Goal: Task Accomplishment & Management: Manage account settings

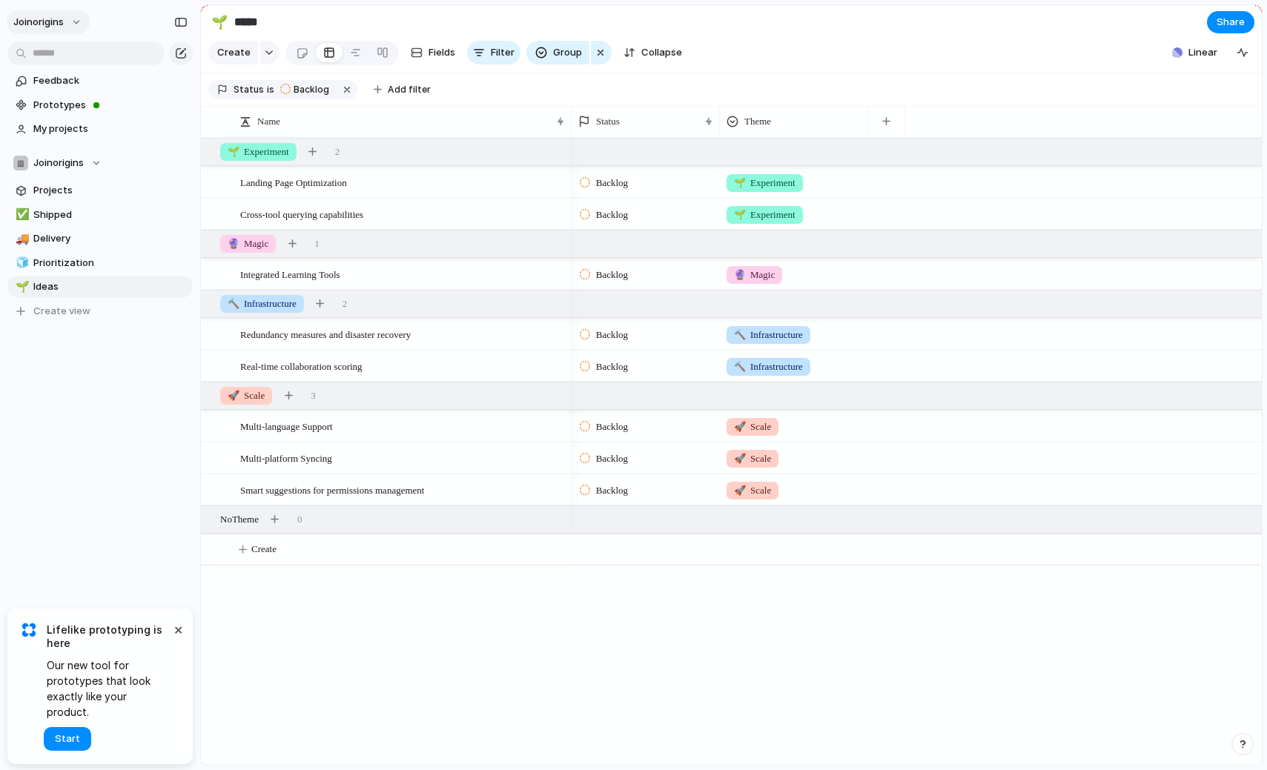
click at [78, 17] on button "joinorigins" at bounding box center [48, 22] width 83 height 24
click at [67, 50] on span "Settings" at bounding box center [54, 55] width 41 height 15
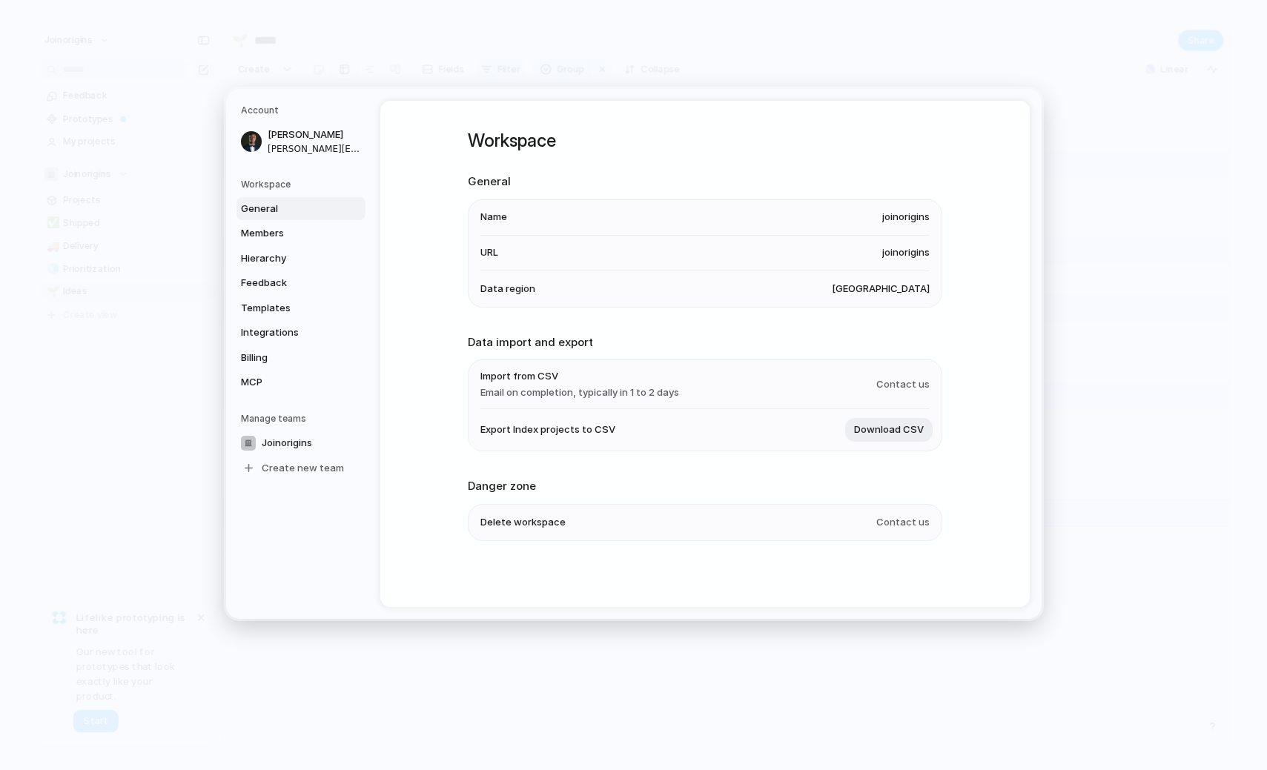
click at [915, 222] on span "joinorigins" at bounding box center [905, 218] width 47 height 15
click at [902, 222] on span "joinorigins" at bounding box center [905, 218] width 47 height 15
click at [902, 219] on span "joinorigins" at bounding box center [905, 218] width 47 height 15
click at [486, 212] on span "Name" at bounding box center [493, 218] width 27 height 15
click at [507, 219] on li "Name joinorigins" at bounding box center [704, 218] width 449 height 36
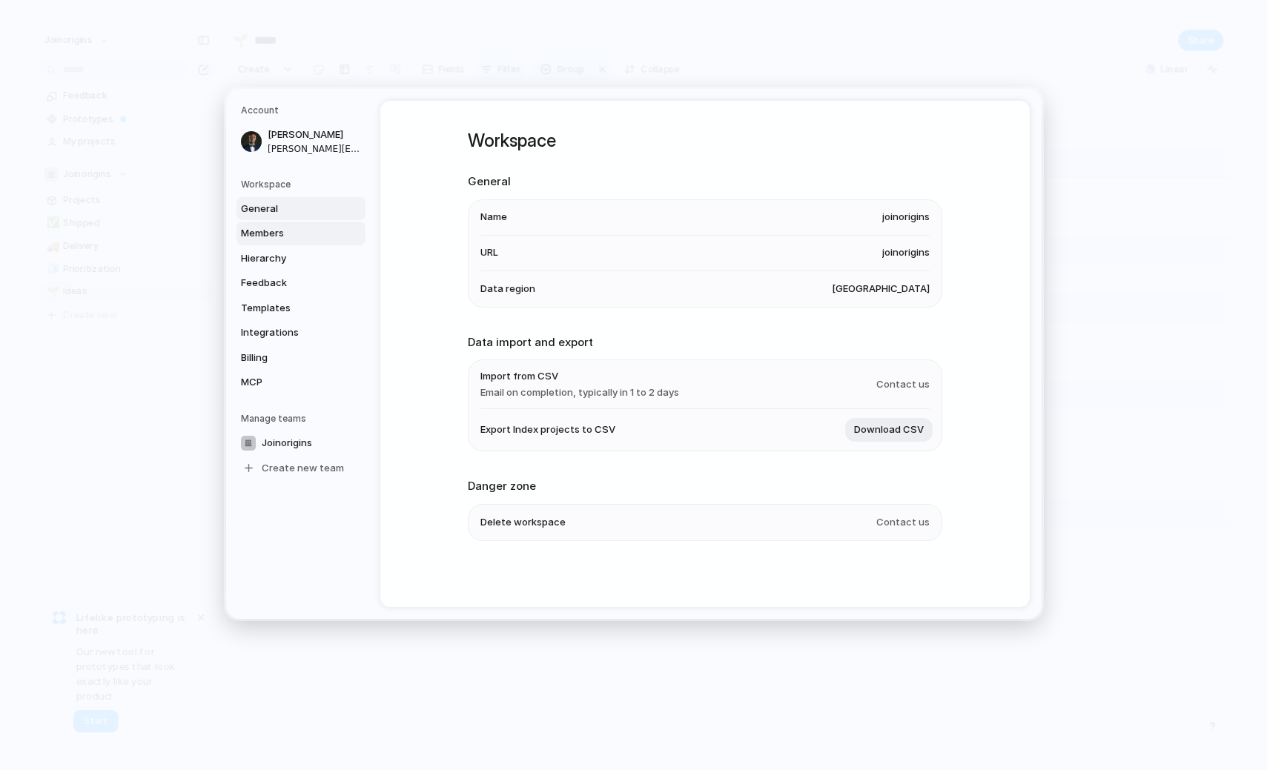
click at [286, 233] on span "Members" at bounding box center [288, 233] width 95 height 15
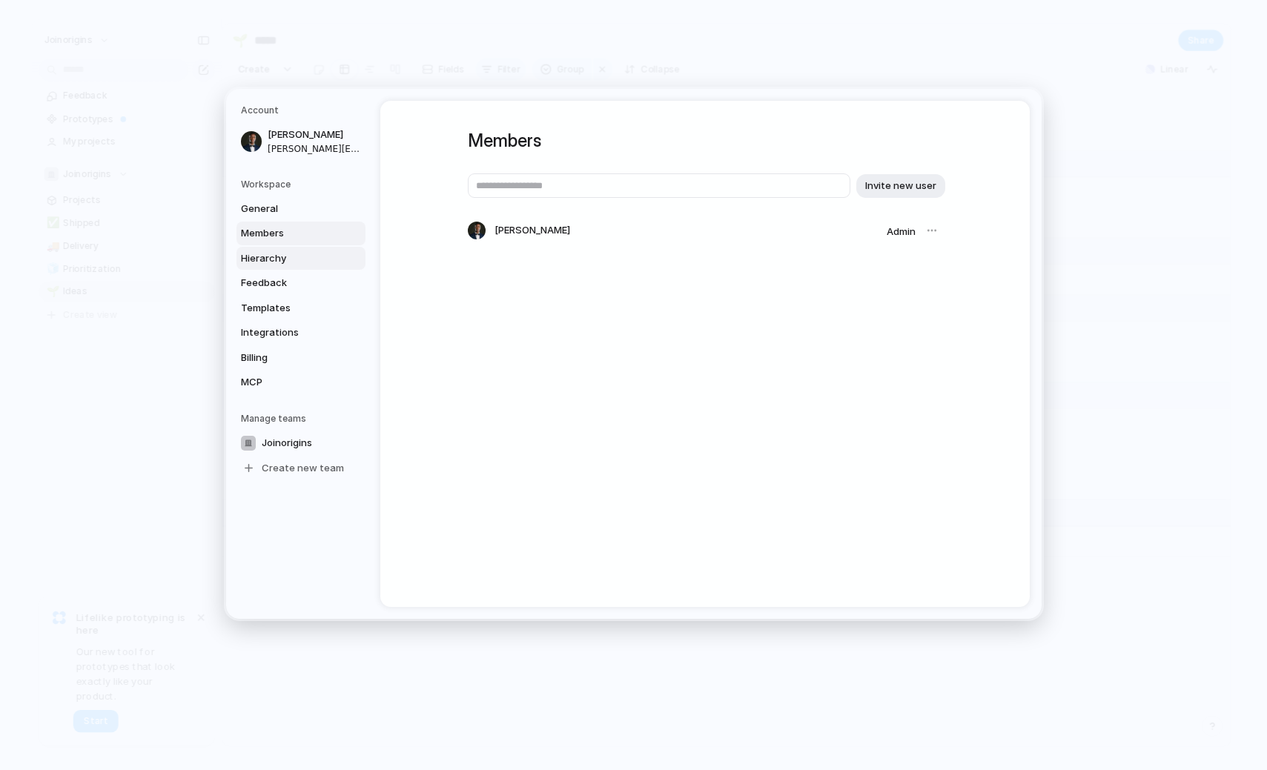
click at [285, 261] on span "Hierarchy" at bounding box center [288, 258] width 95 height 15
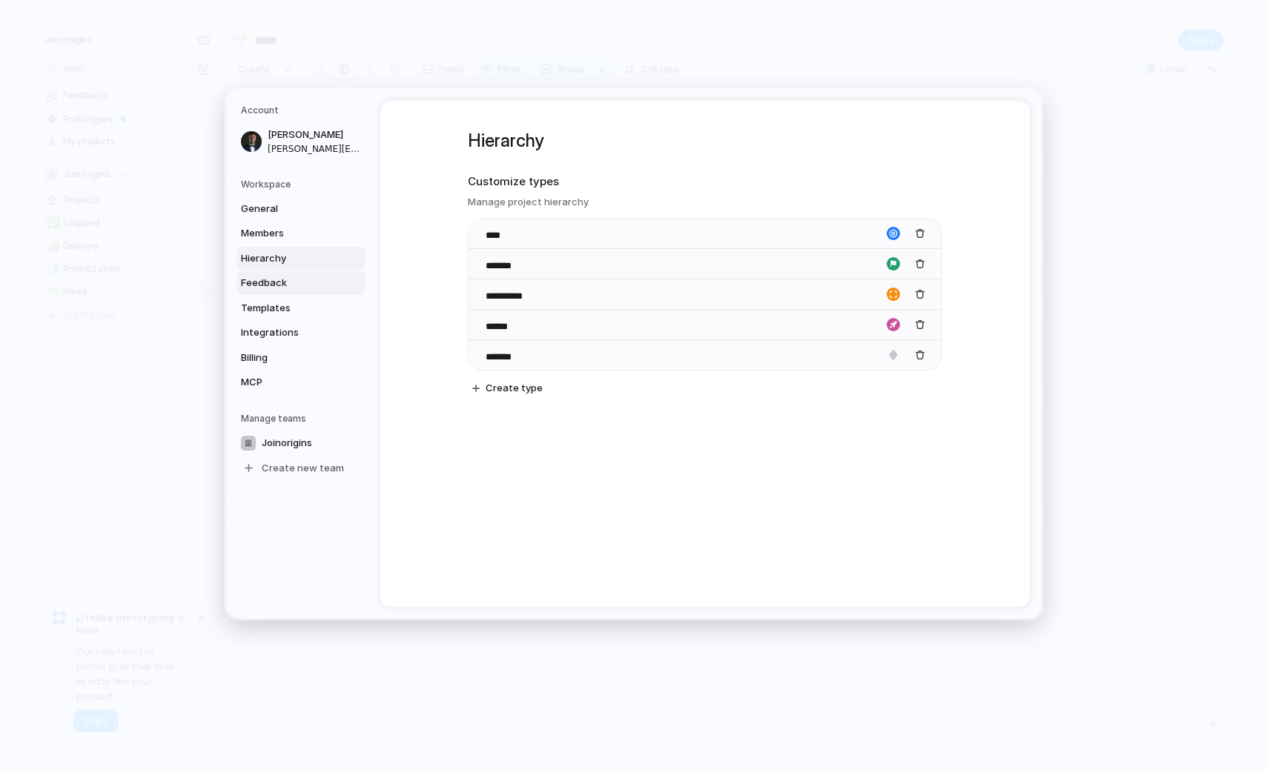
click at [273, 287] on span "Feedback" at bounding box center [288, 283] width 95 height 15
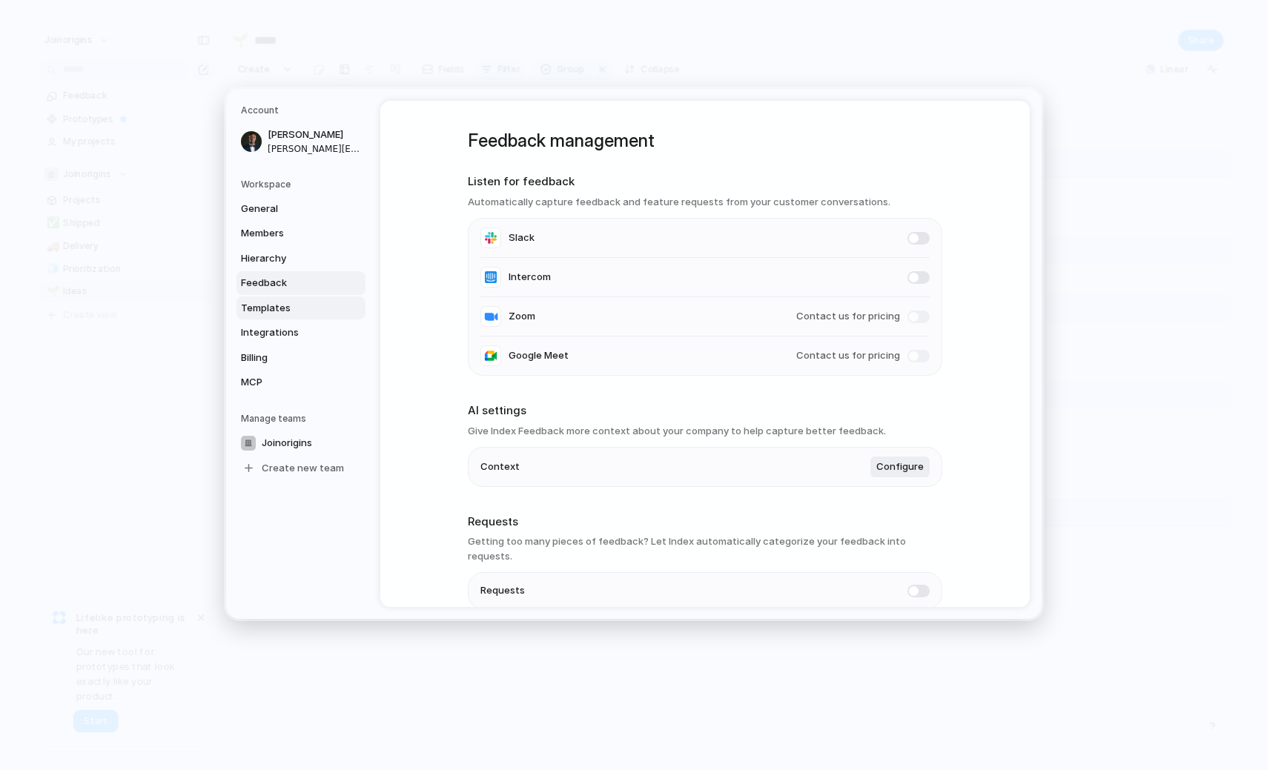
click at [271, 311] on span "Templates" at bounding box center [288, 308] width 95 height 15
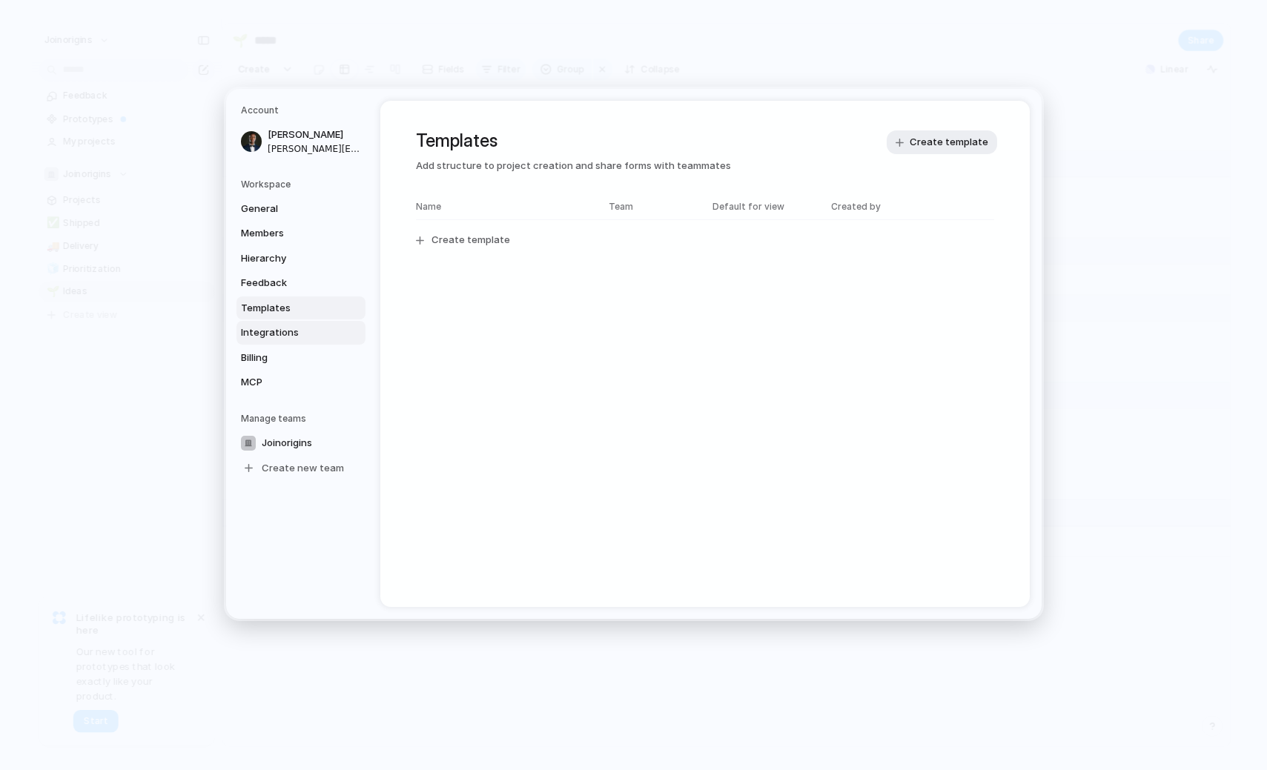
click at [272, 330] on span "Integrations" at bounding box center [288, 333] width 95 height 15
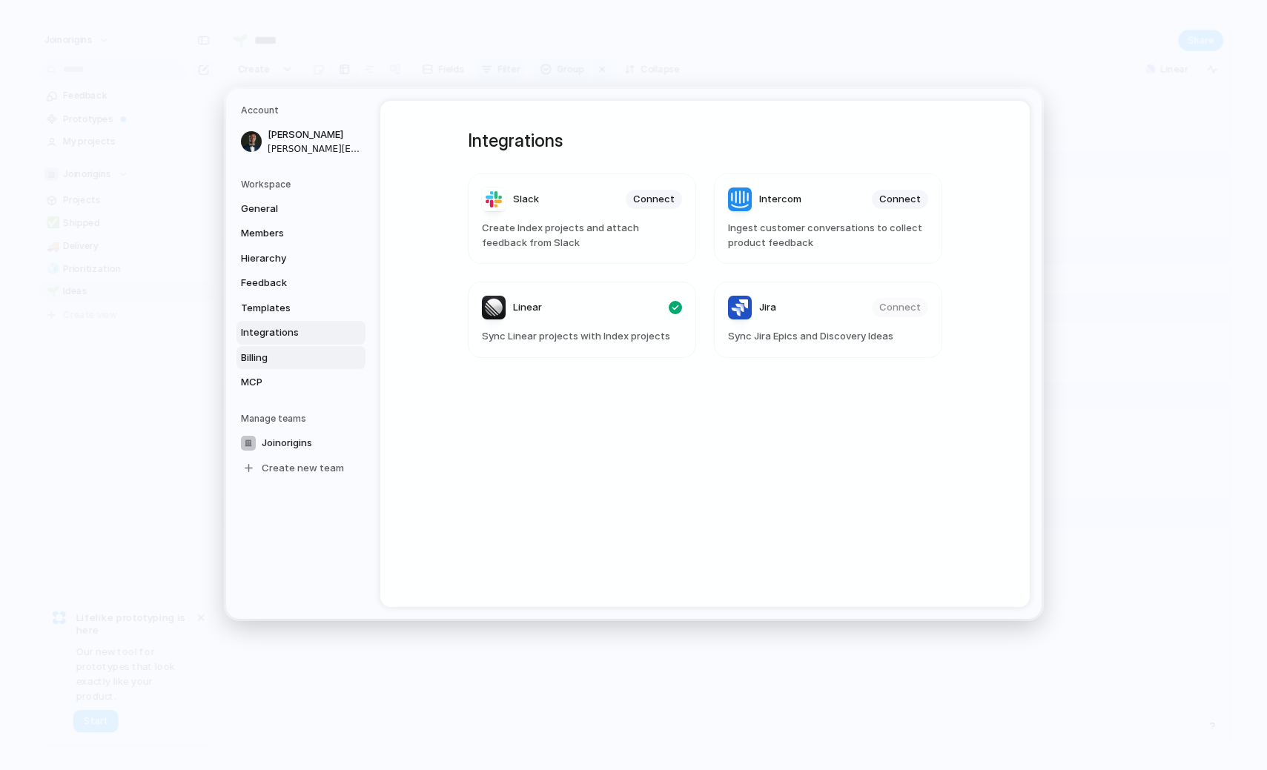
click at [260, 357] on span "Billing" at bounding box center [288, 358] width 95 height 15
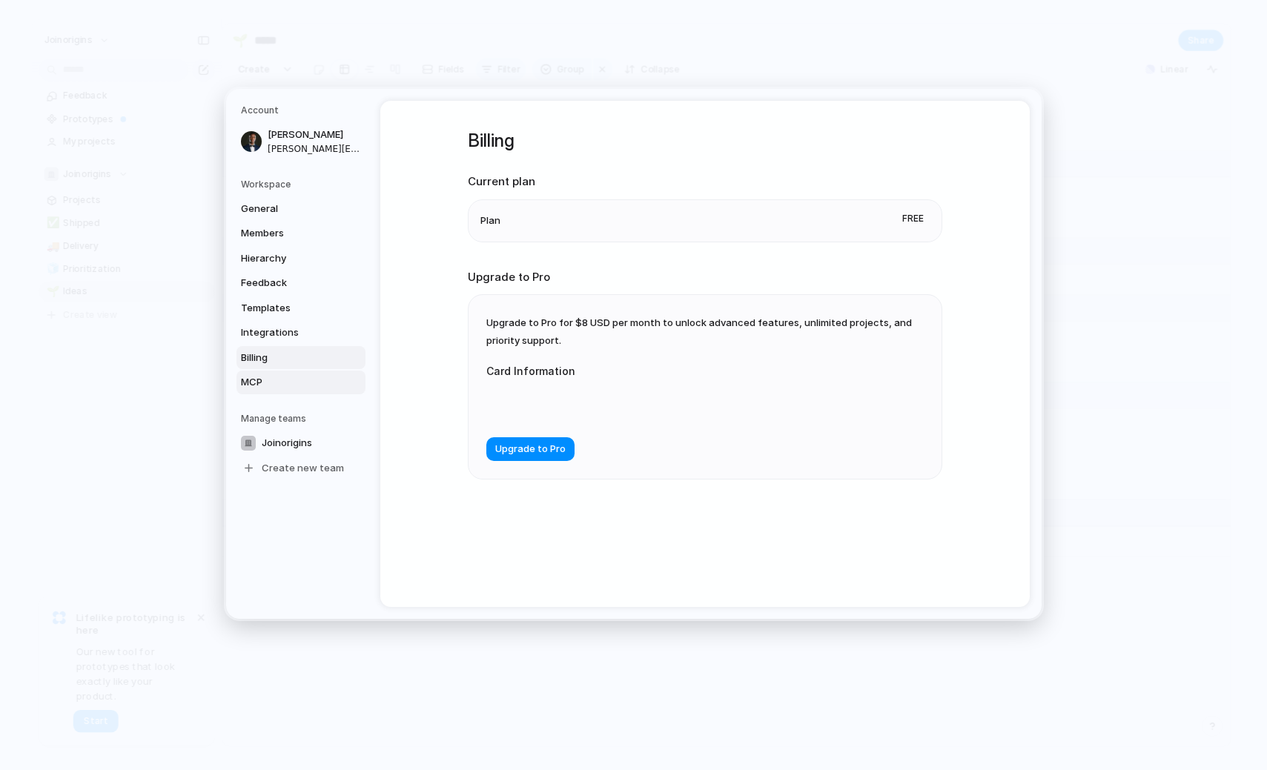
click at [262, 379] on span "MCP" at bounding box center [288, 382] width 95 height 15
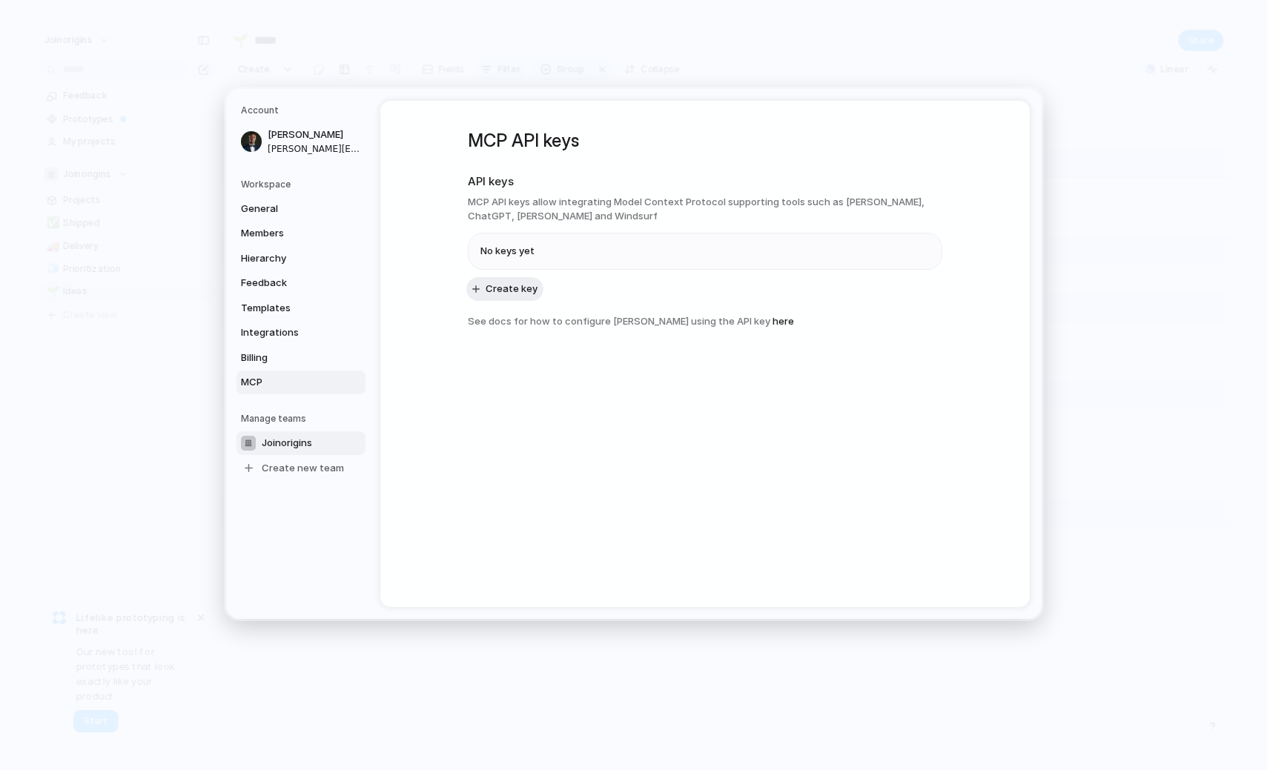
click at [291, 443] on span "Joinorigins" at bounding box center [287, 443] width 50 height 15
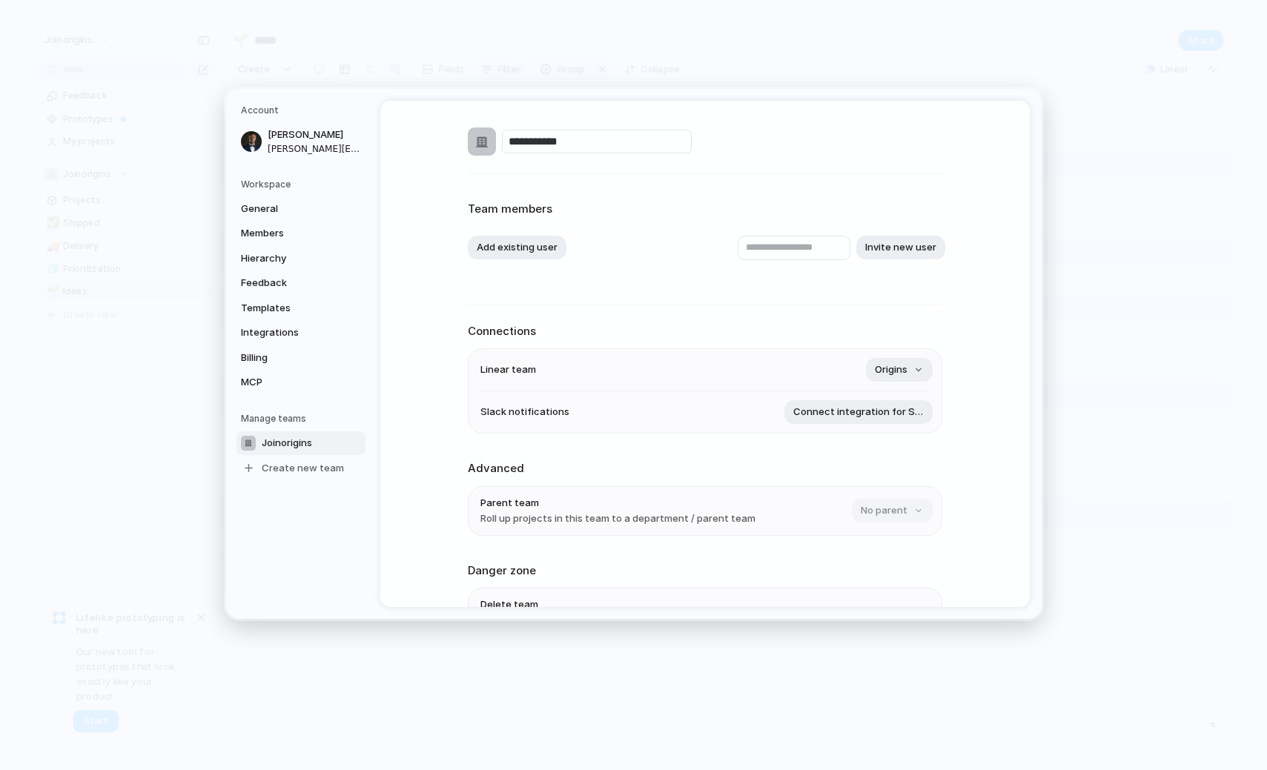
click at [559, 139] on input "**********" at bounding box center [597, 142] width 190 height 24
type input "*******"
click at [487, 147] on div "🏢" at bounding box center [482, 142] width 24 height 24
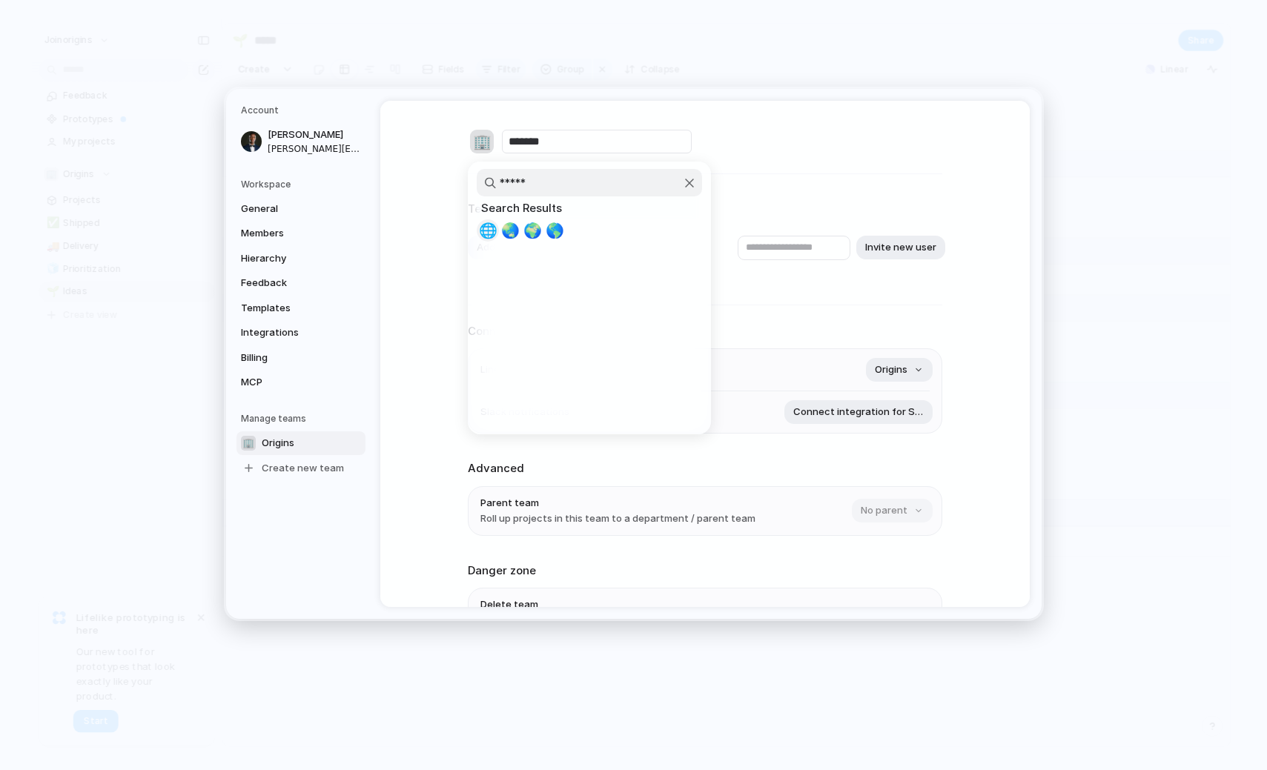
type input "*****"
click at [494, 230] on span "🌐" at bounding box center [488, 231] width 19 height 18
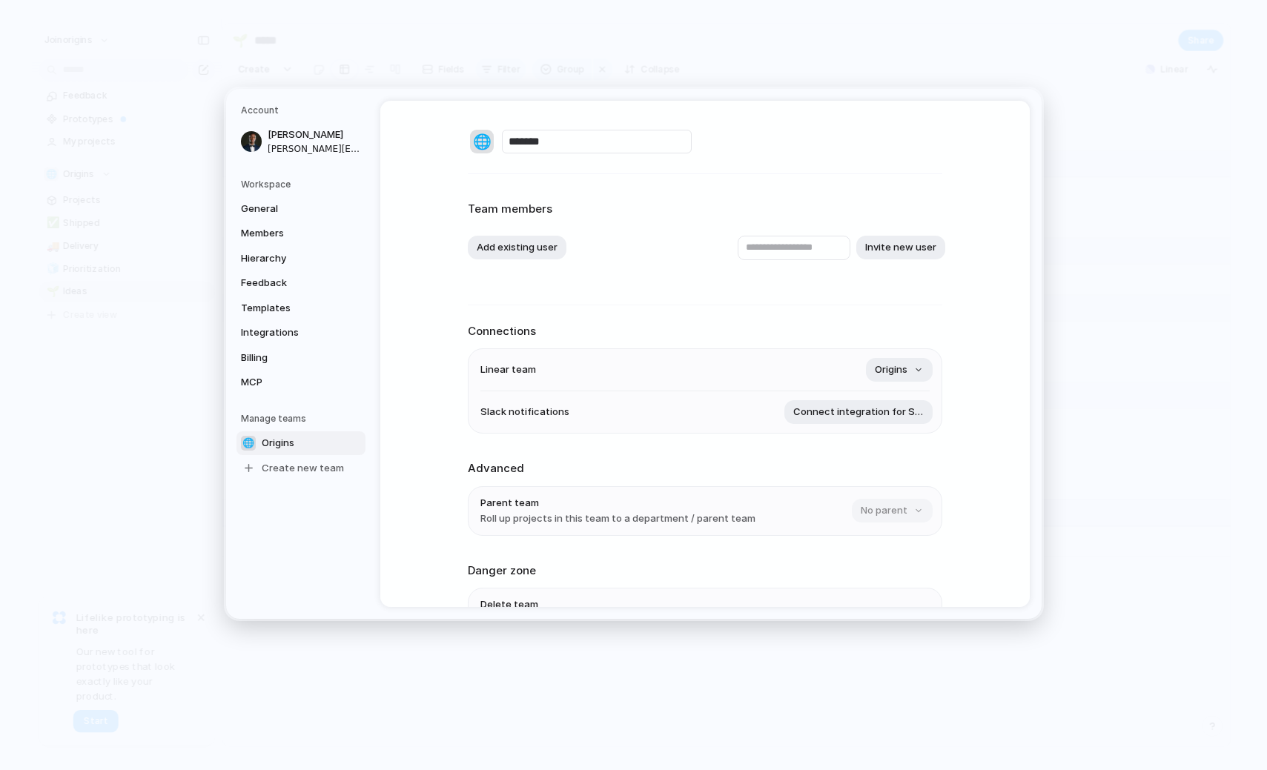
click at [482, 144] on div "🌐" at bounding box center [482, 142] width 24 height 24
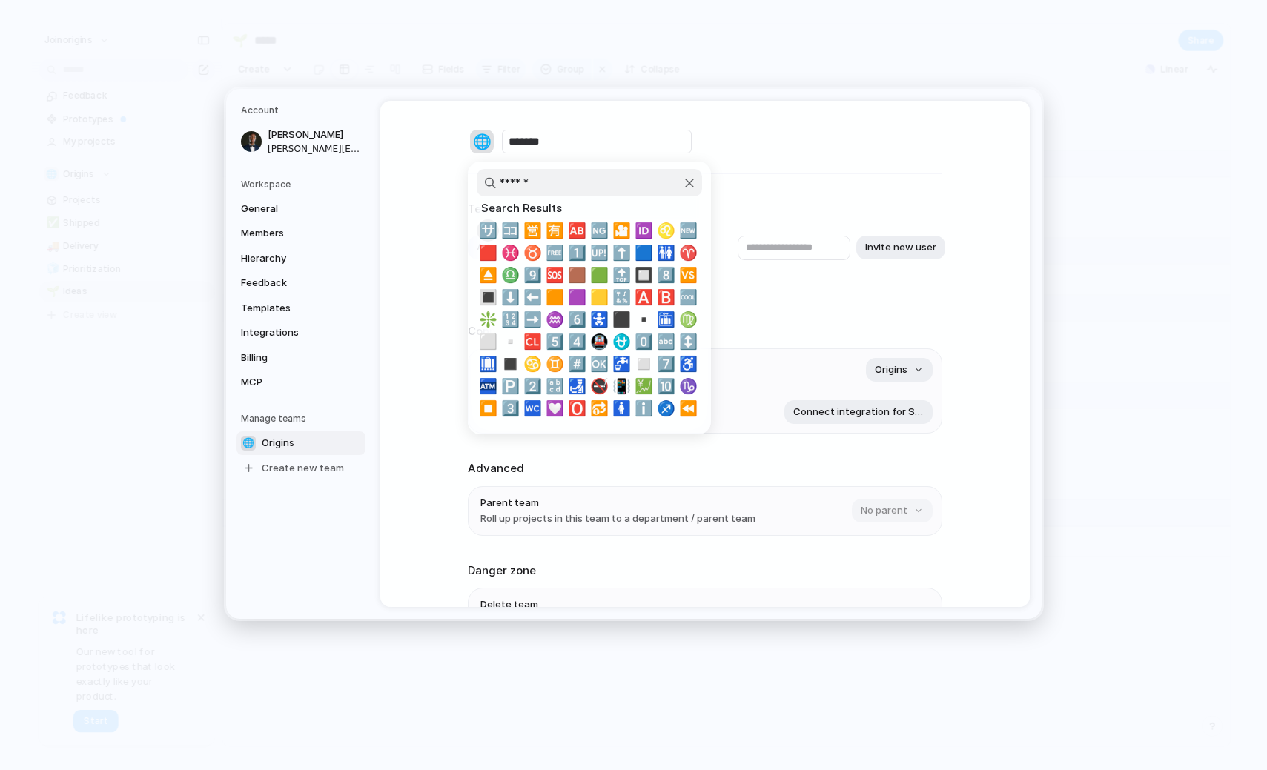
type input "******"
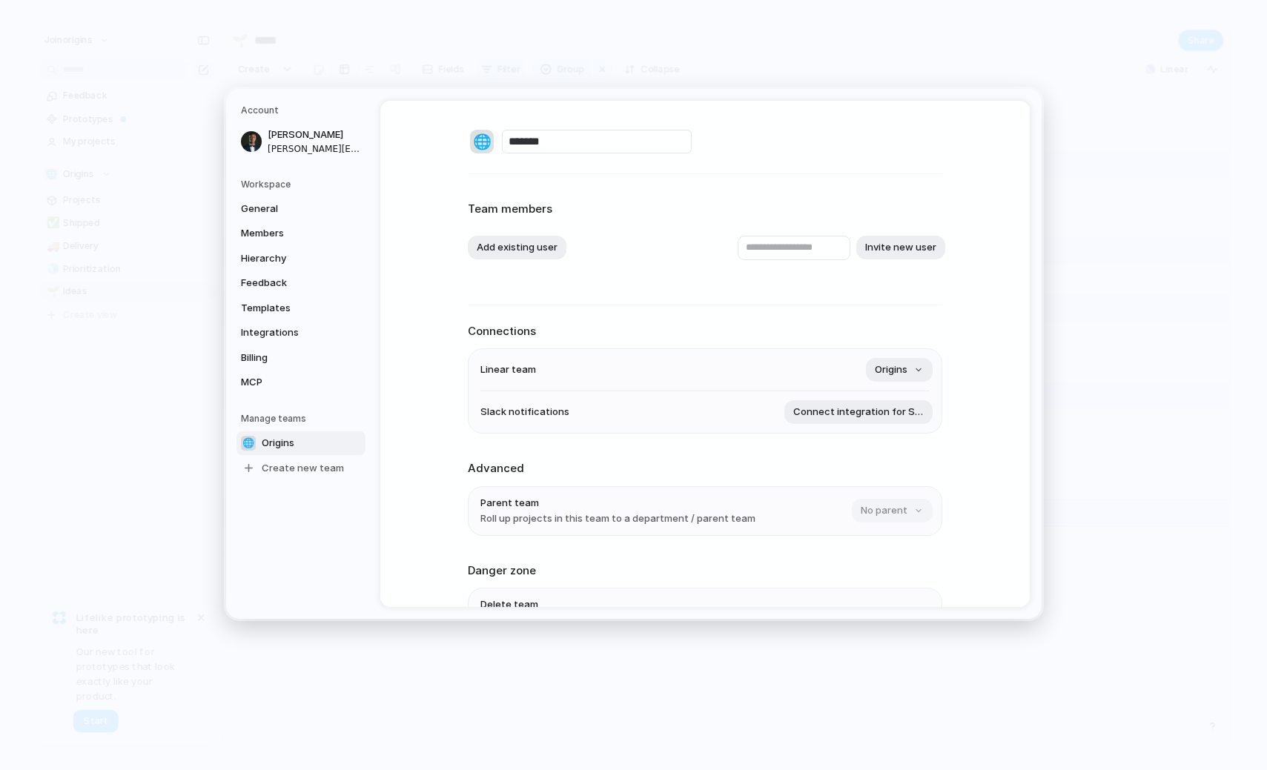
click at [409, 171] on div at bounding box center [633, 385] width 1267 height 770
click at [279, 214] on span "General" at bounding box center [288, 209] width 95 height 15
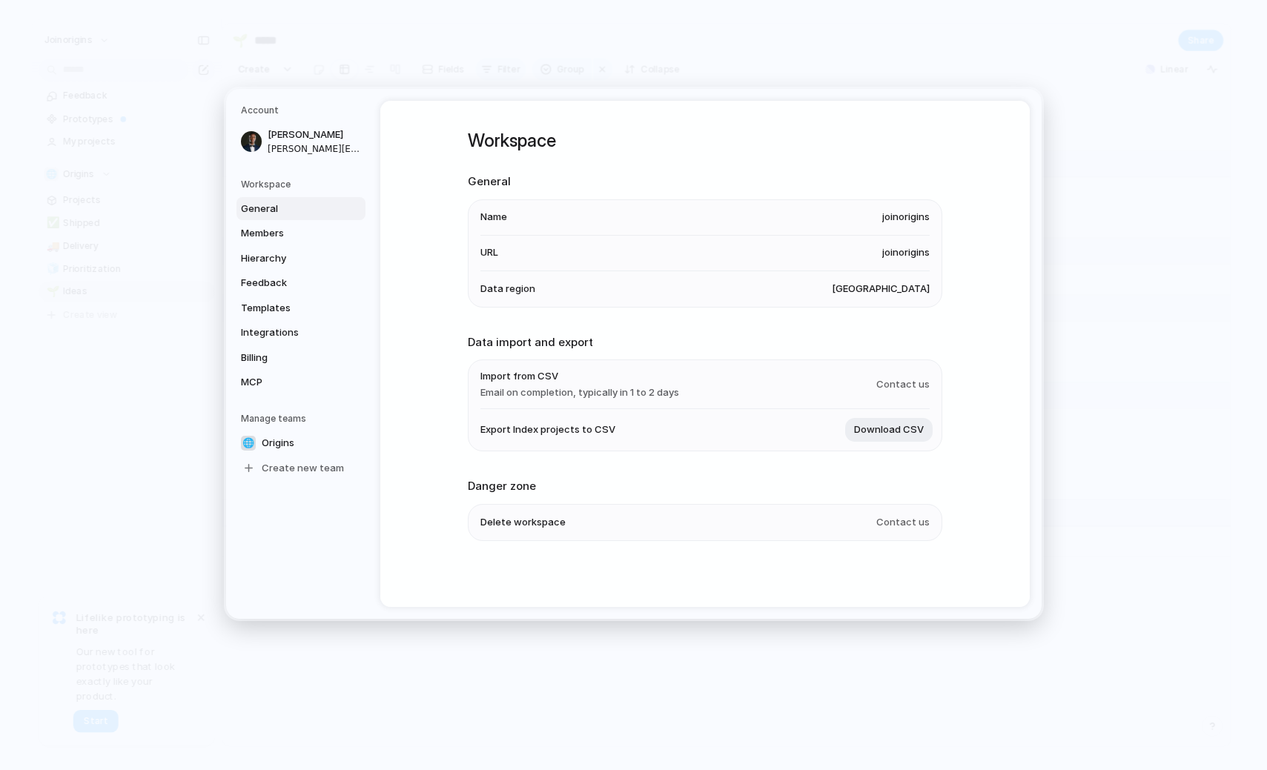
click at [515, 223] on li "Name joinorigins" at bounding box center [704, 218] width 449 height 36
click at [256, 255] on span "Hierarchy" at bounding box center [288, 258] width 95 height 15
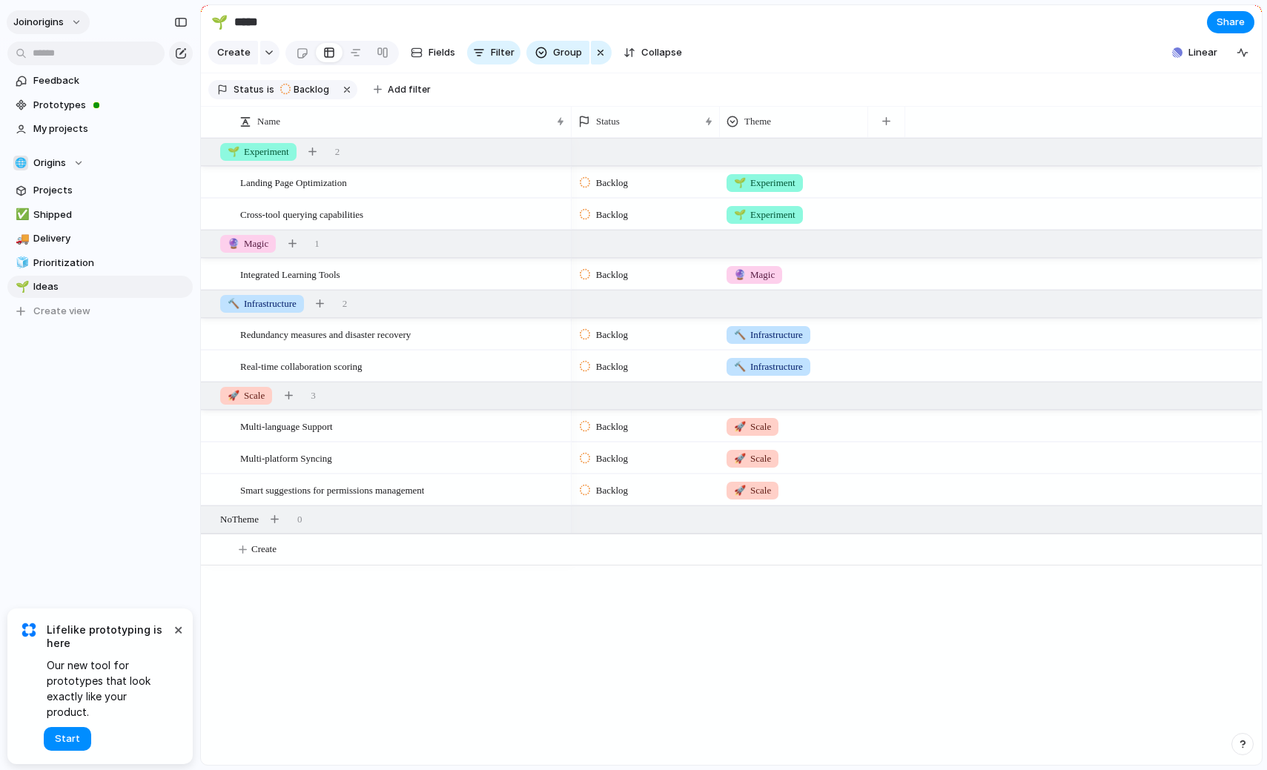
click at [43, 22] on span "joinorigins" at bounding box center [38, 22] width 50 height 15
click at [179, 128] on li "Light" at bounding box center [180, 127] width 87 height 24
click at [58, 19] on span "joinorigins" at bounding box center [38, 22] width 50 height 15
click at [178, 171] on span "Neutral dark" at bounding box center [172, 174] width 58 height 15
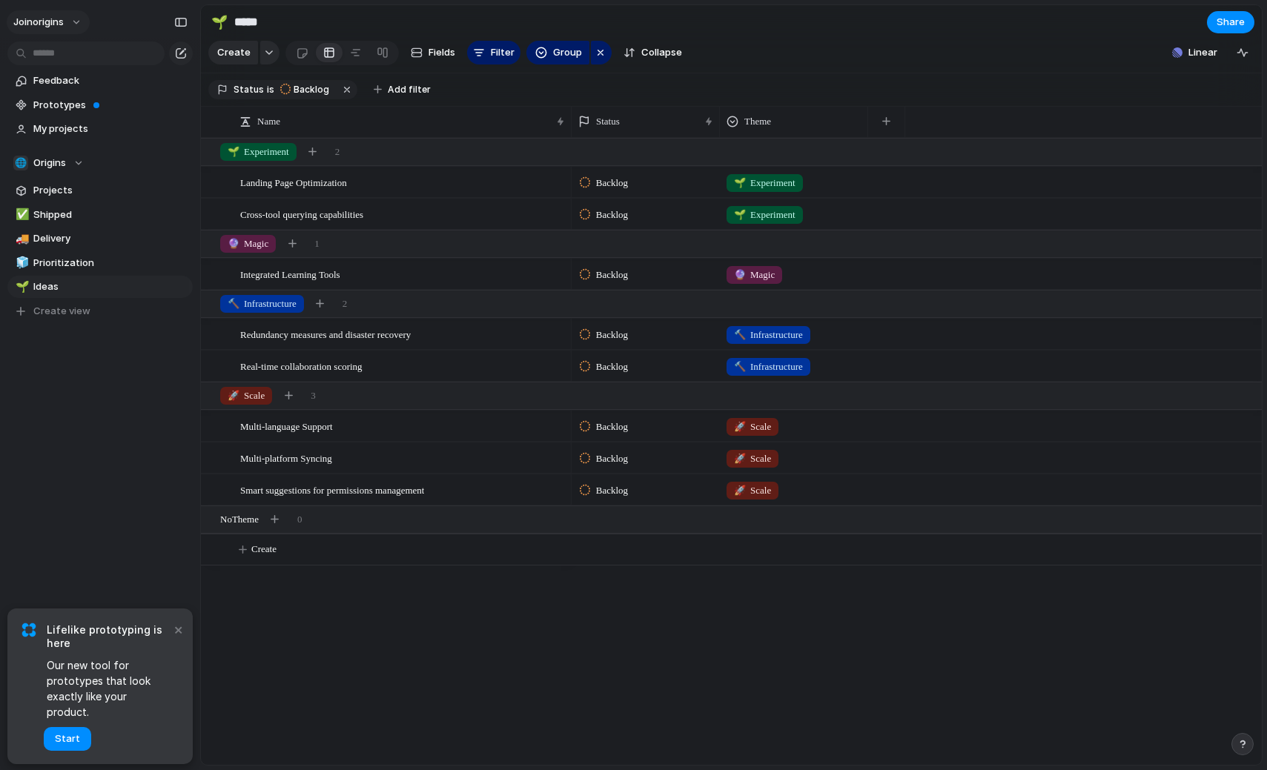
click at [57, 23] on span "joinorigins" at bounding box center [38, 22] width 50 height 15
click at [191, 151] on li "Dark" at bounding box center [185, 151] width 97 height 24
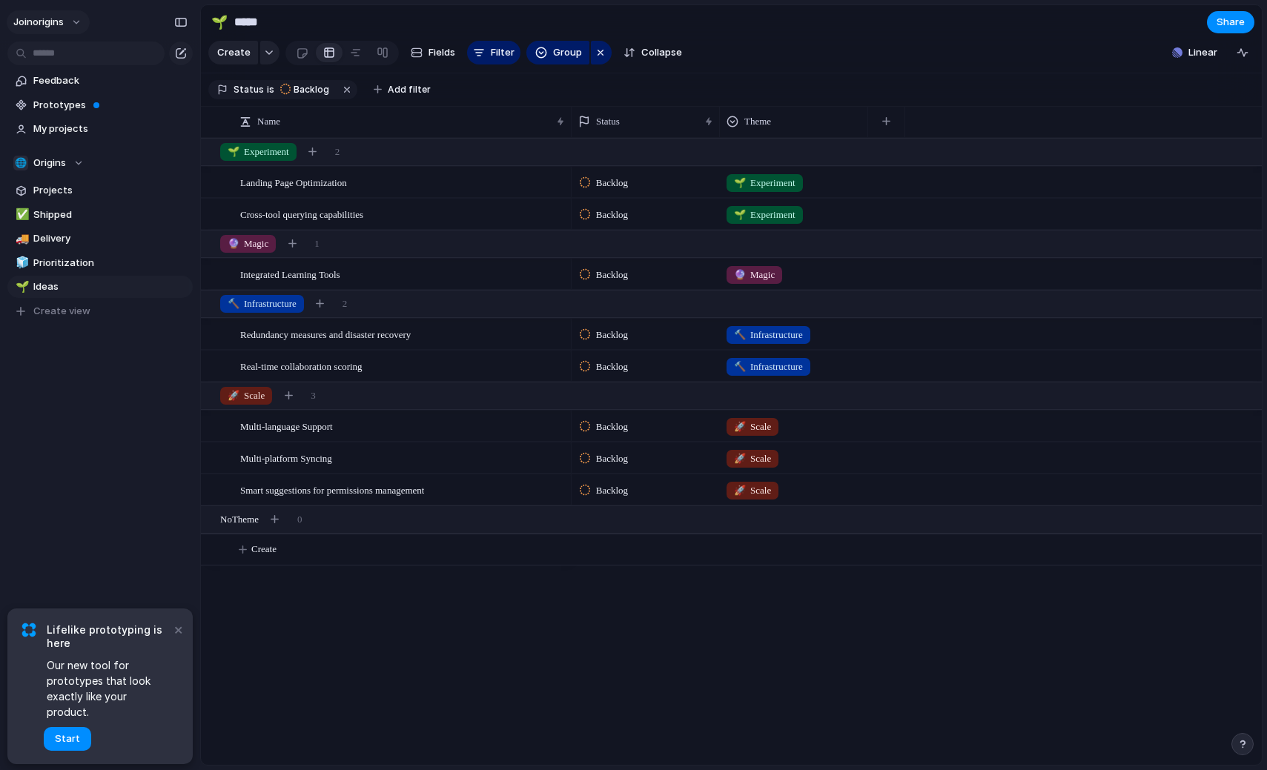
click at [42, 22] on span "joinorigins" at bounding box center [38, 22] width 50 height 15
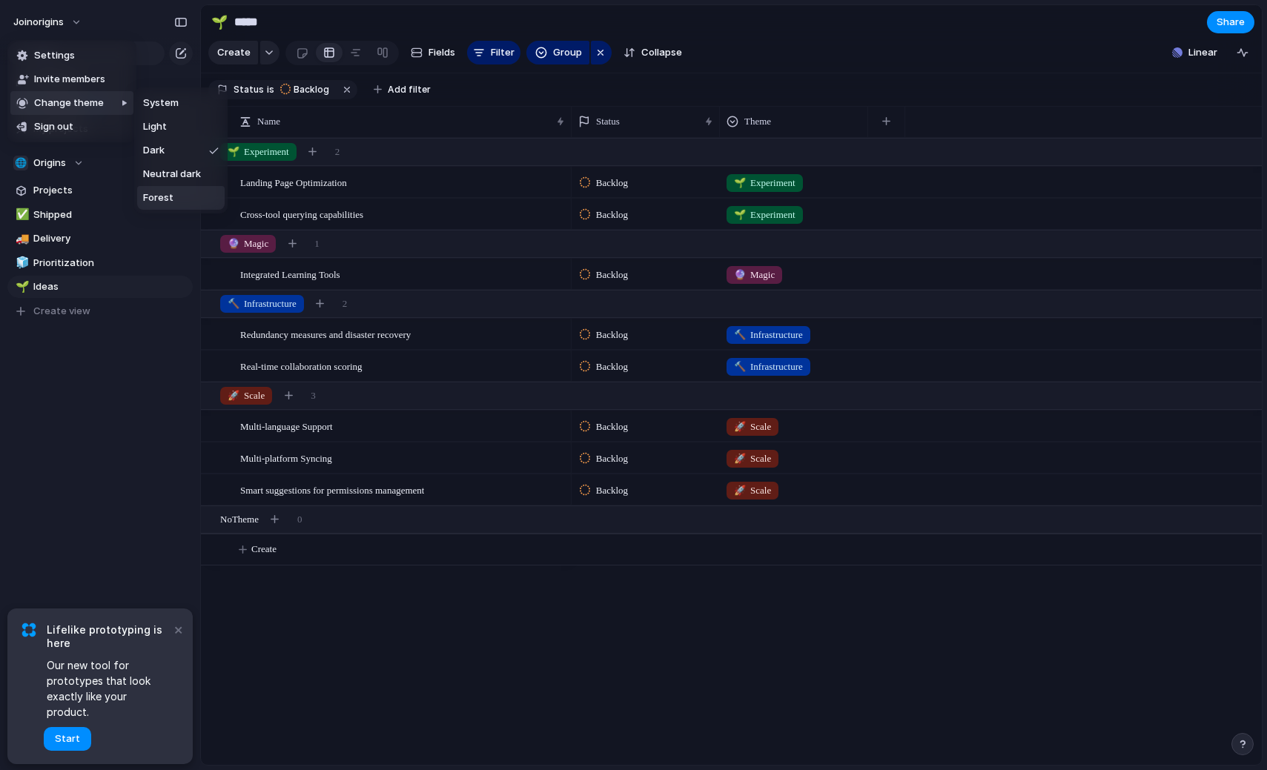
click at [176, 196] on li "Forest" at bounding box center [180, 198] width 87 height 24
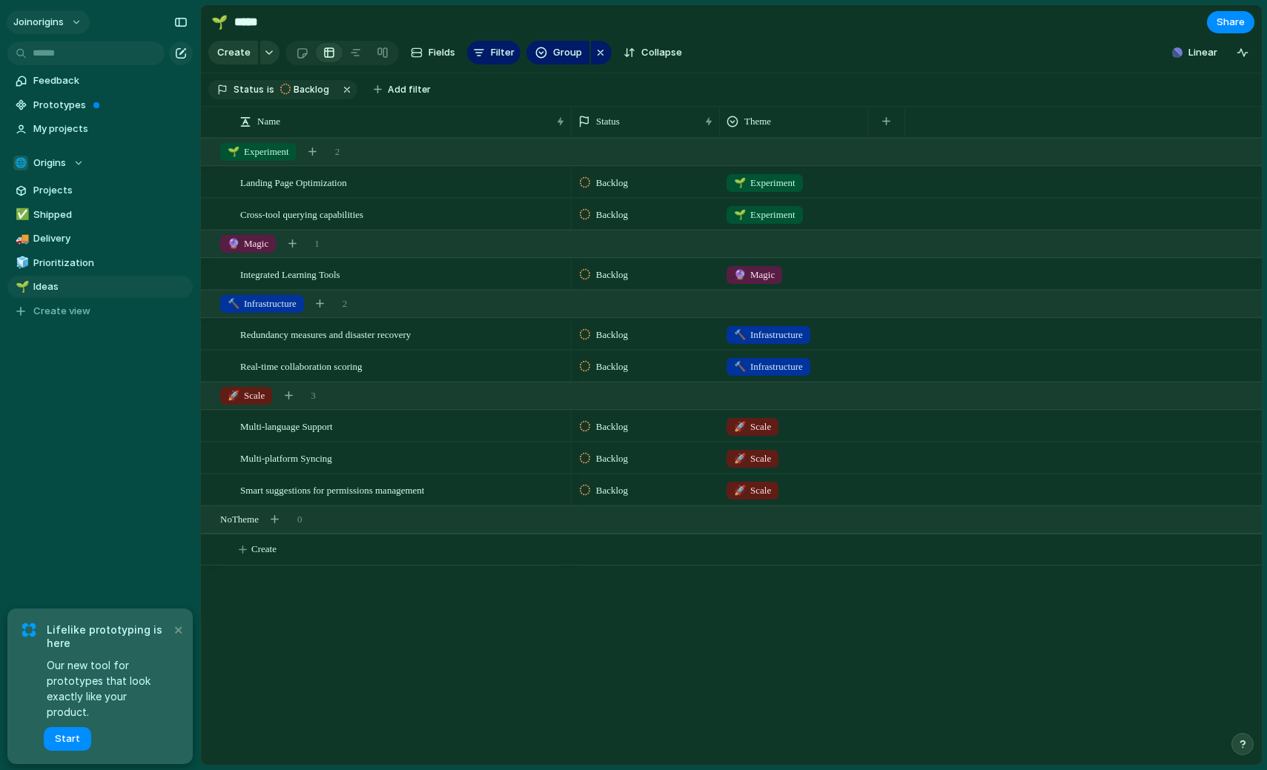
click at [72, 24] on button "joinorigins" at bounding box center [48, 22] width 83 height 24
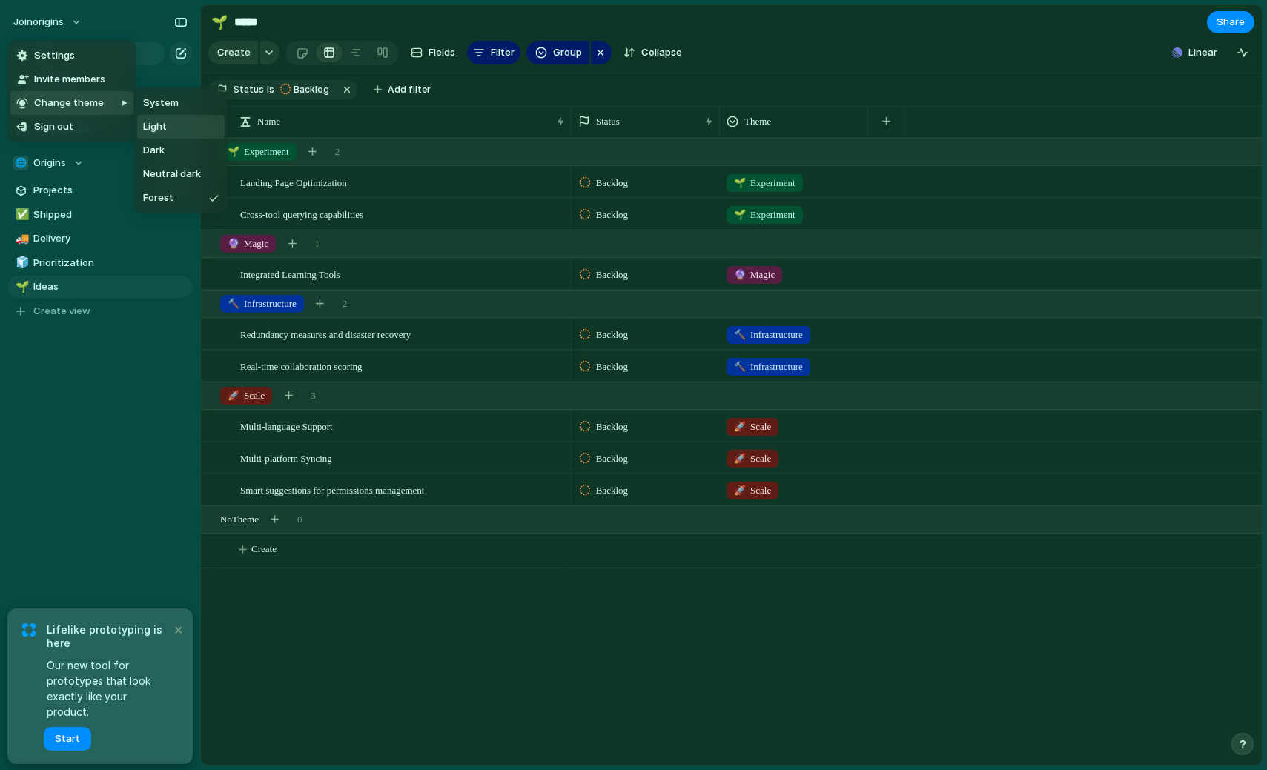
click at [159, 123] on span "Light" at bounding box center [155, 126] width 24 height 15
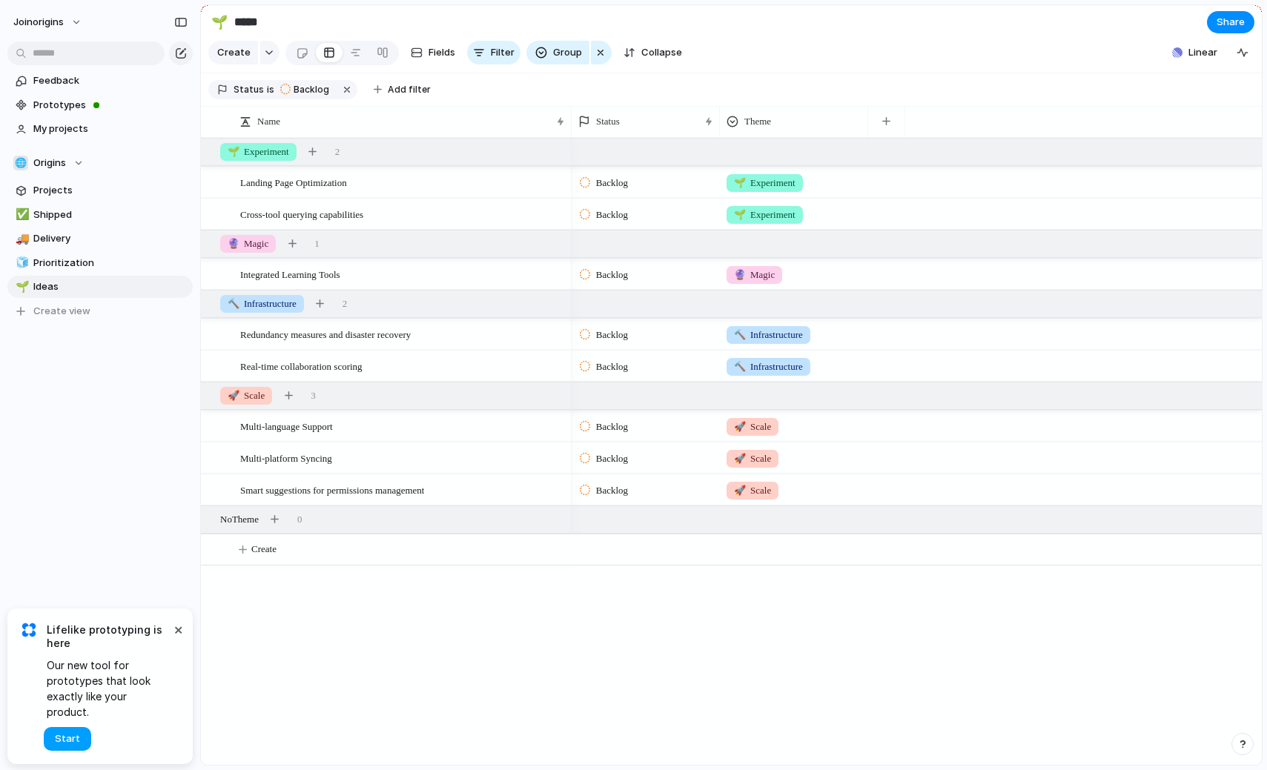
click at [76, 743] on span "Start" at bounding box center [67, 739] width 25 height 15
click at [265, 249] on span "🔮 Magic" at bounding box center [248, 244] width 41 height 15
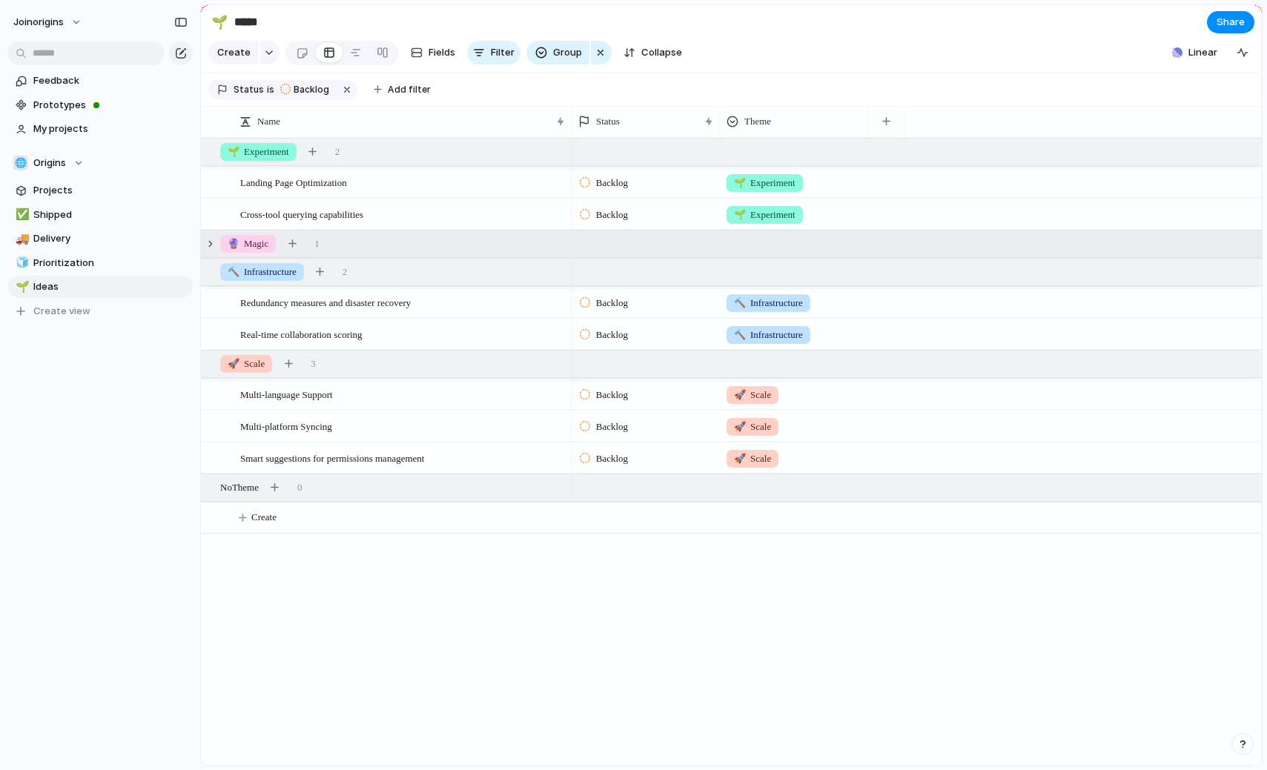
click at [265, 249] on span "🔮 Magic" at bounding box center [248, 244] width 41 height 15
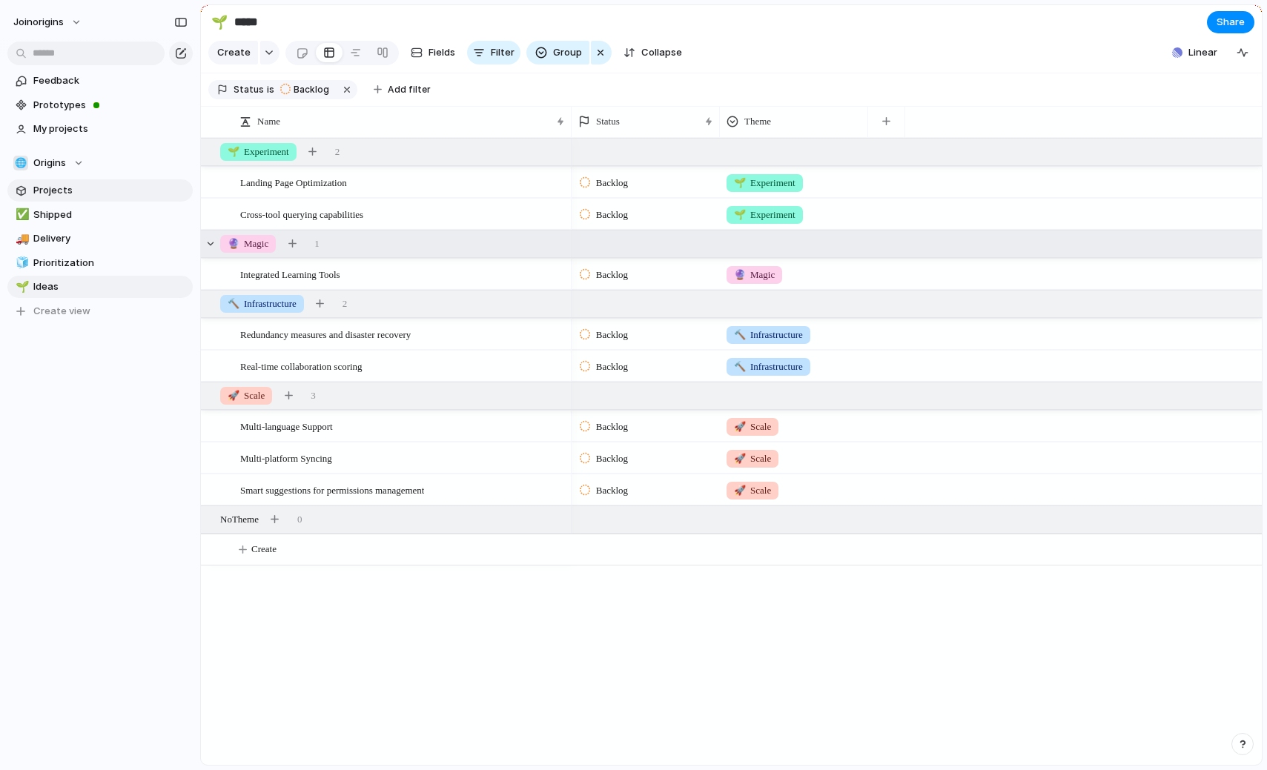
click at [62, 195] on span "Projects" at bounding box center [110, 190] width 154 height 15
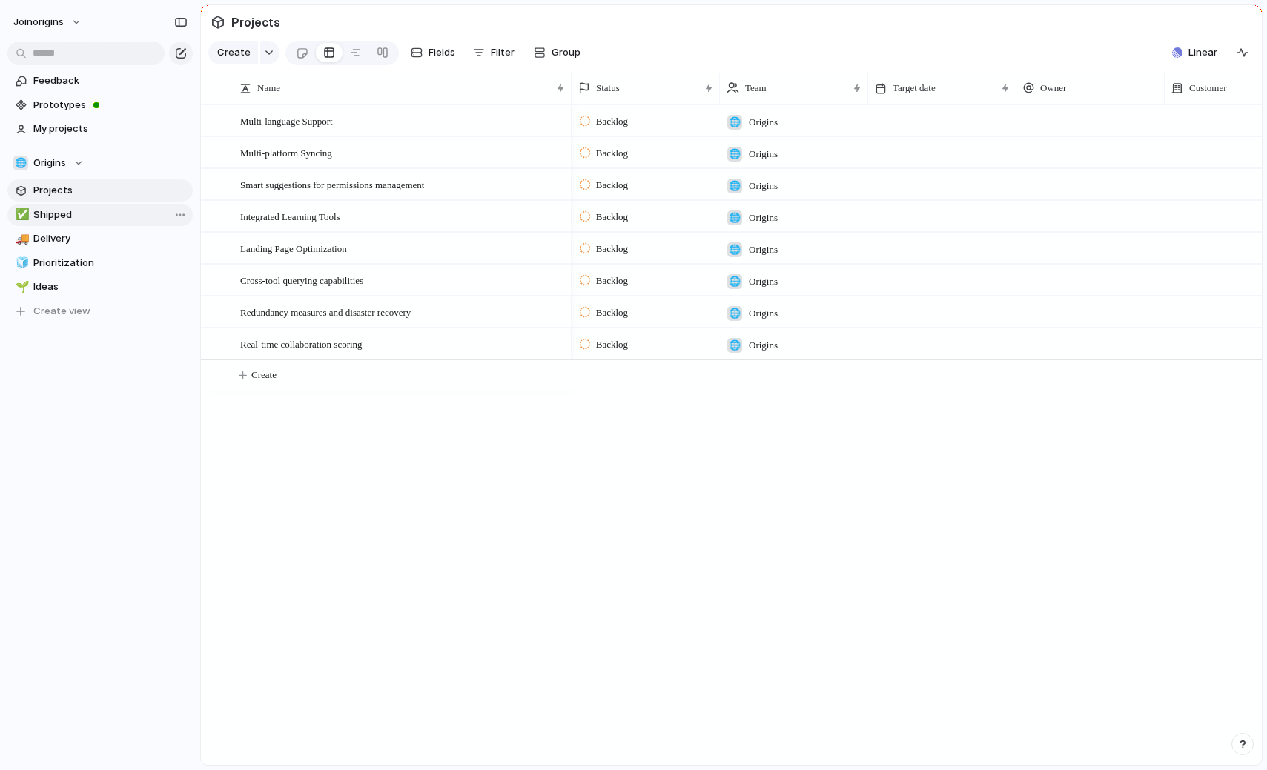
click at [56, 220] on span "Shipped" at bounding box center [110, 215] width 154 height 15
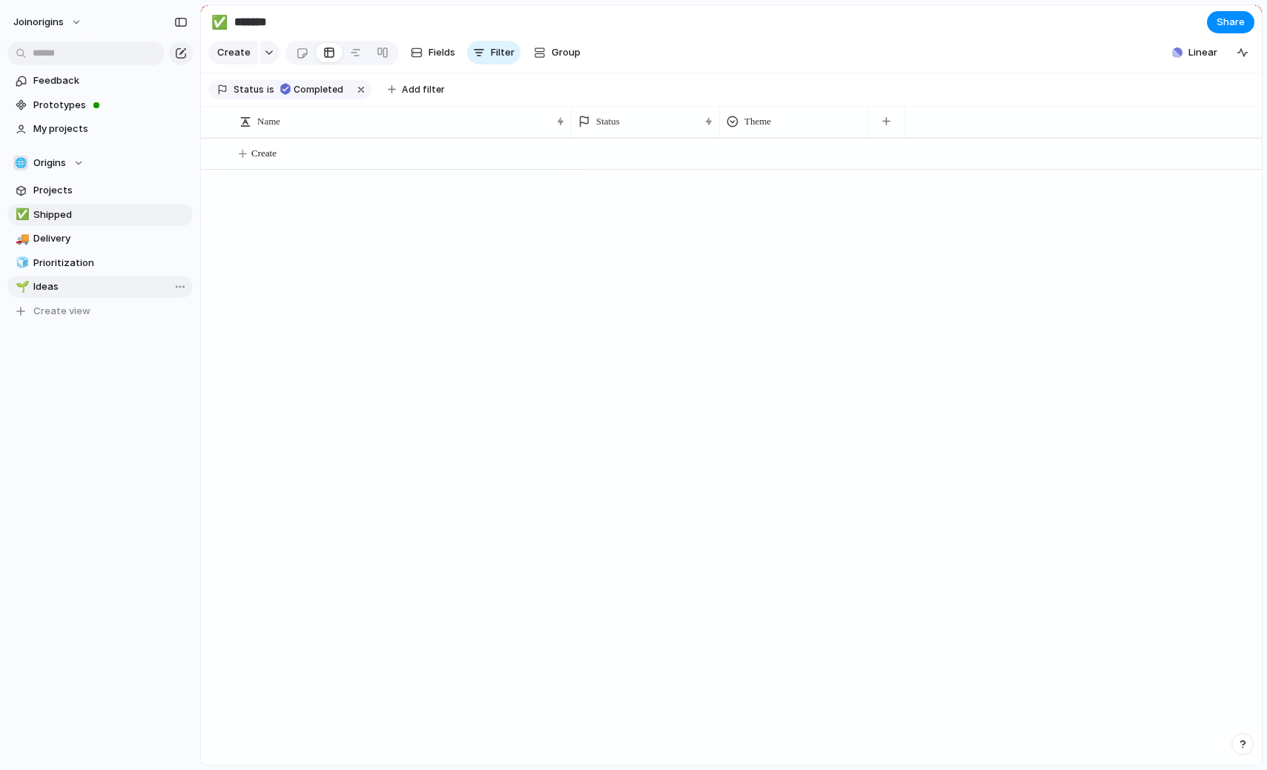
click at [59, 283] on span "Ideas" at bounding box center [110, 287] width 154 height 15
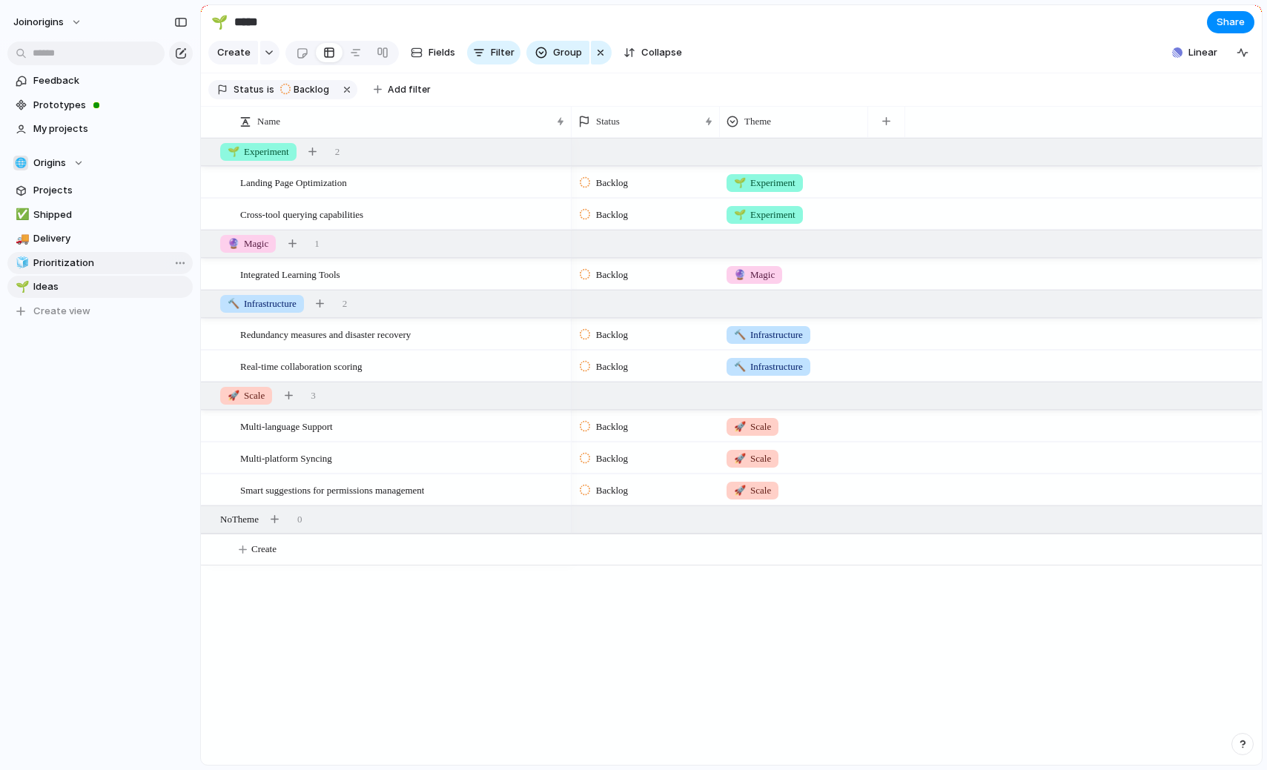
click at [59, 268] on span "Prioritization" at bounding box center [110, 263] width 154 height 15
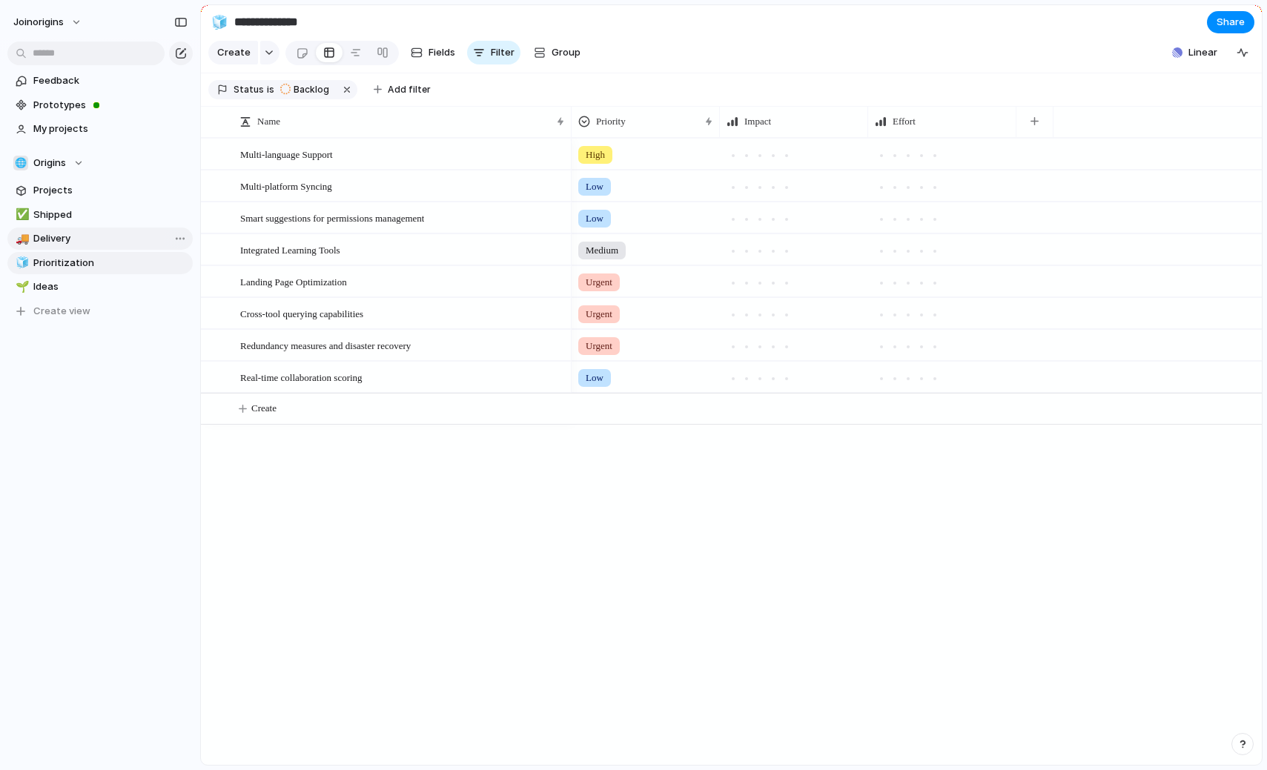
click at [59, 232] on span "Delivery" at bounding box center [110, 238] width 154 height 15
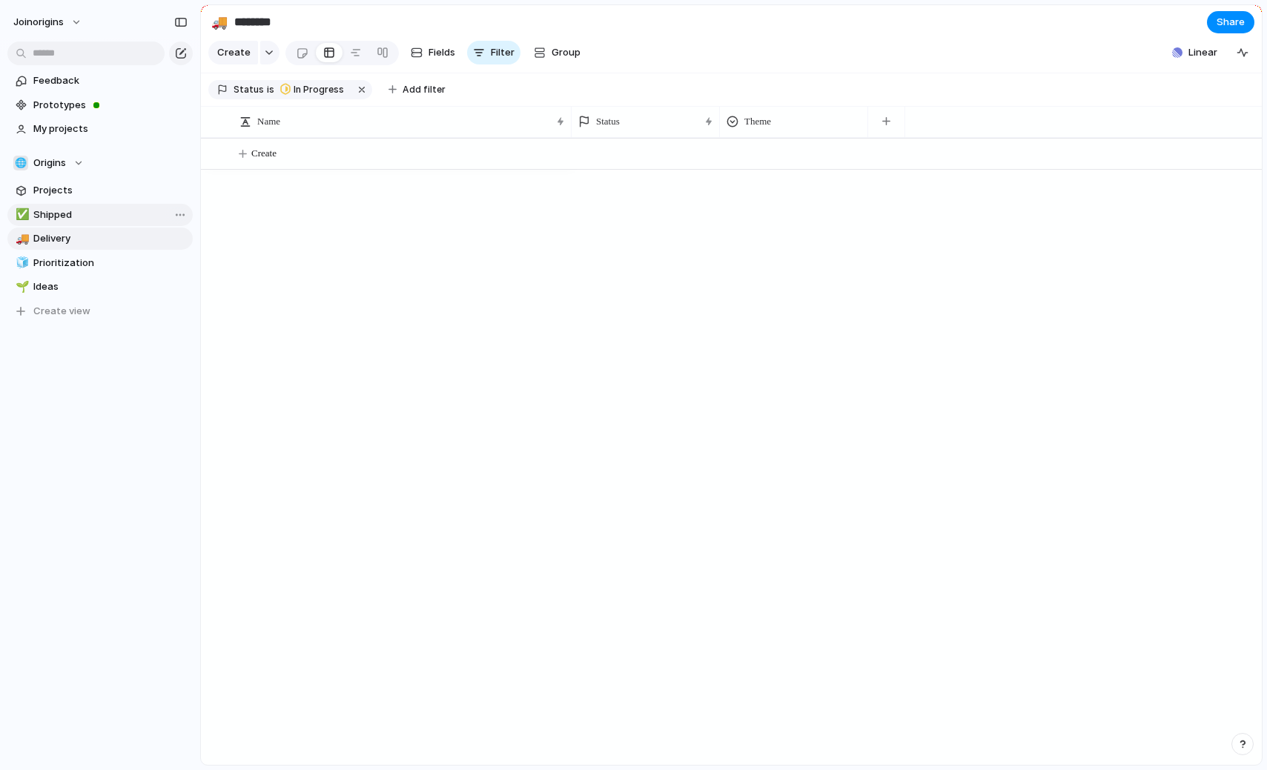
click at [59, 216] on span "Shipped" at bounding box center [110, 215] width 154 height 15
click at [52, 237] on span "Delivery" at bounding box center [110, 238] width 154 height 15
type input "********"
click at [57, 189] on span "Projects" at bounding box center [110, 190] width 154 height 15
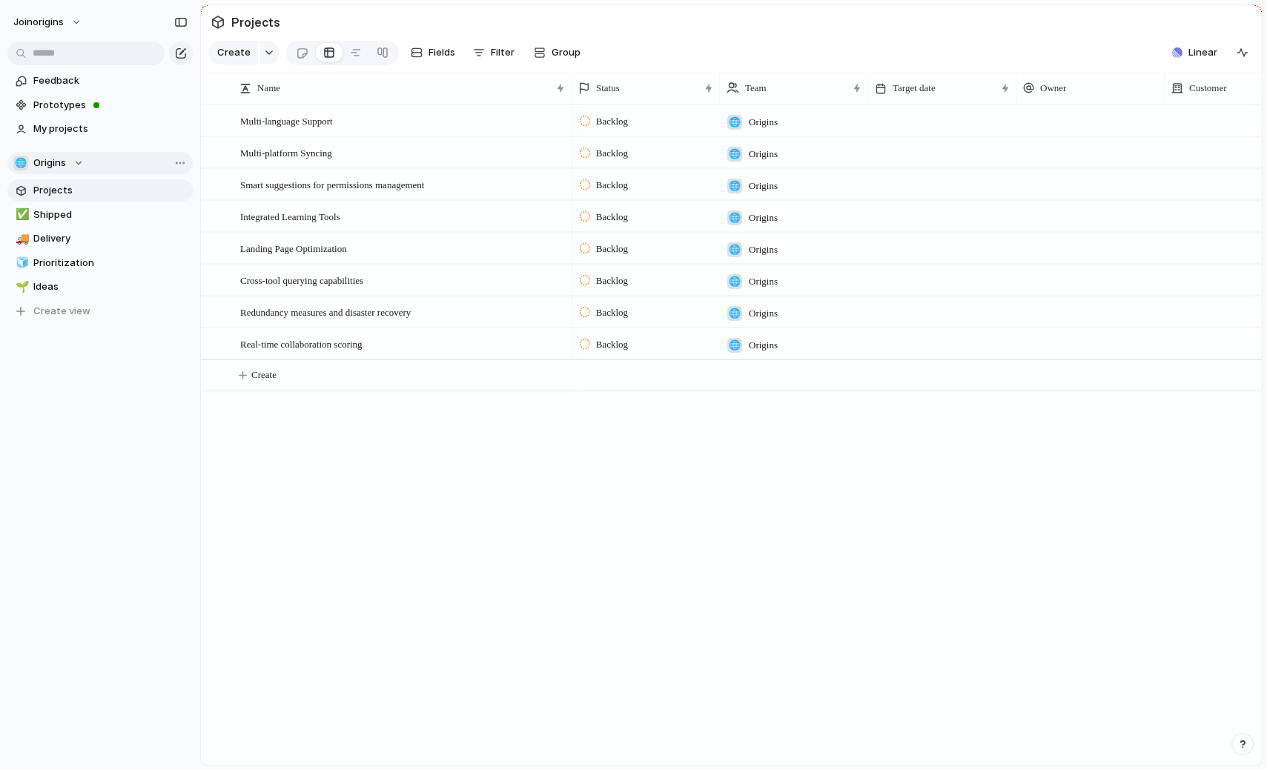
click at [69, 165] on div "🌐 Origins" at bounding box center [48, 163] width 70 height 15
click at [69, 165] on div "🌐 Origins Create new team" at bounding box center [633, 385] width 1267 height 770
click at [195, 193] on span "Team settings" at bounding box center [222, 193] width 67 height 15
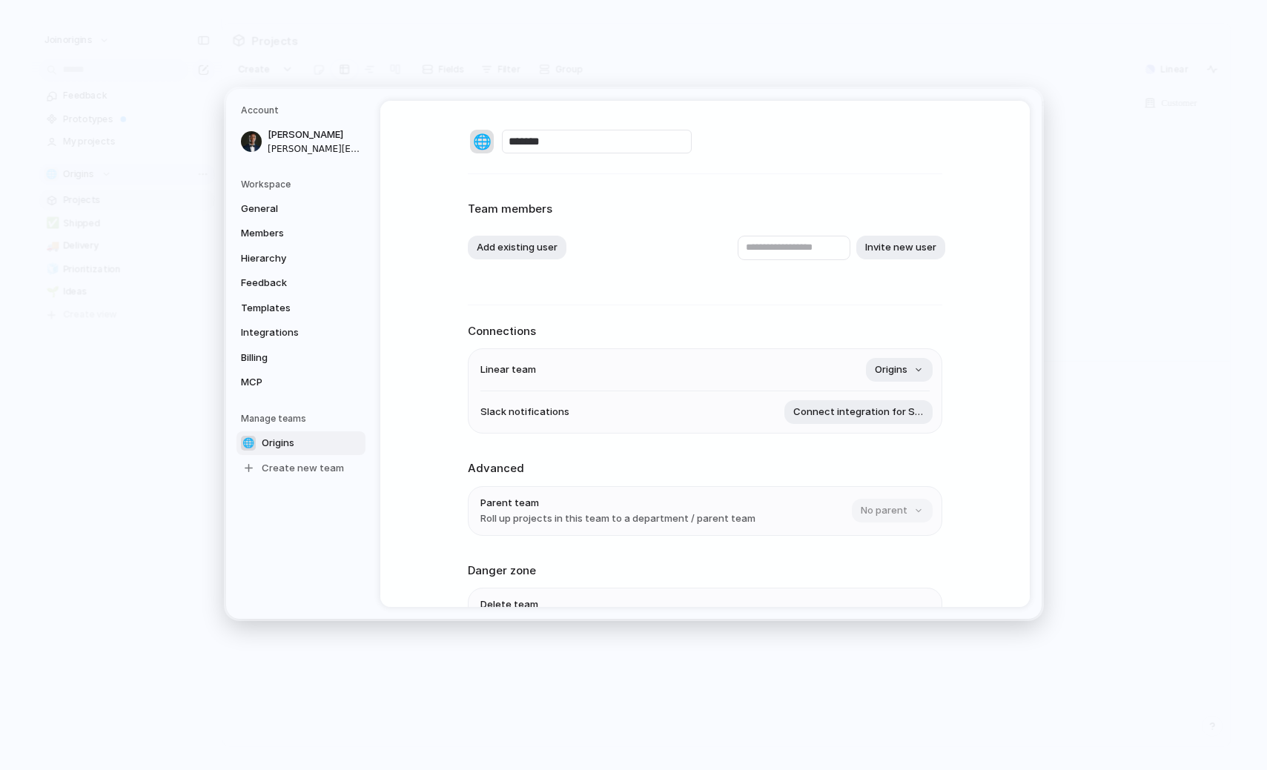
click at [482, 141] on div "🌐" at bounding box center [482, 142] width 24 height 24
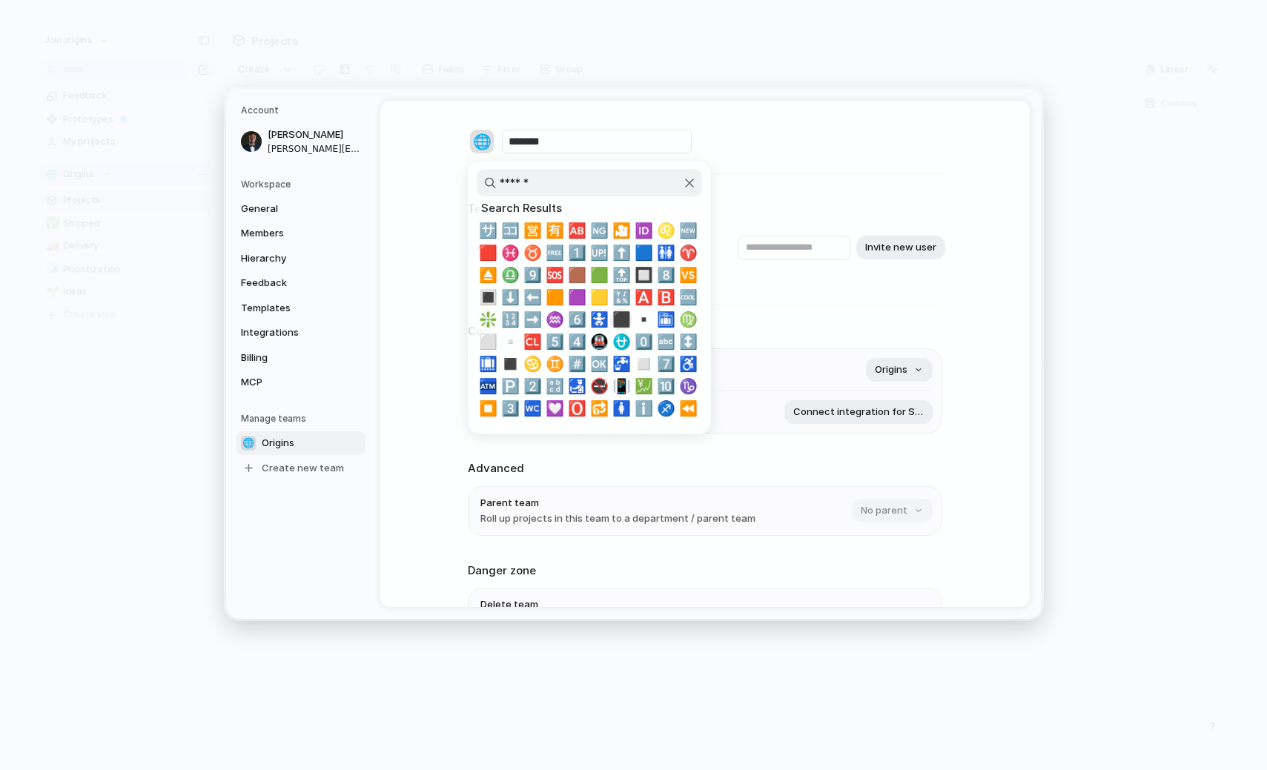
type input "******"
click at [624, 317] on span "⬛" at bounding box center [621, 320] width 19 height 18
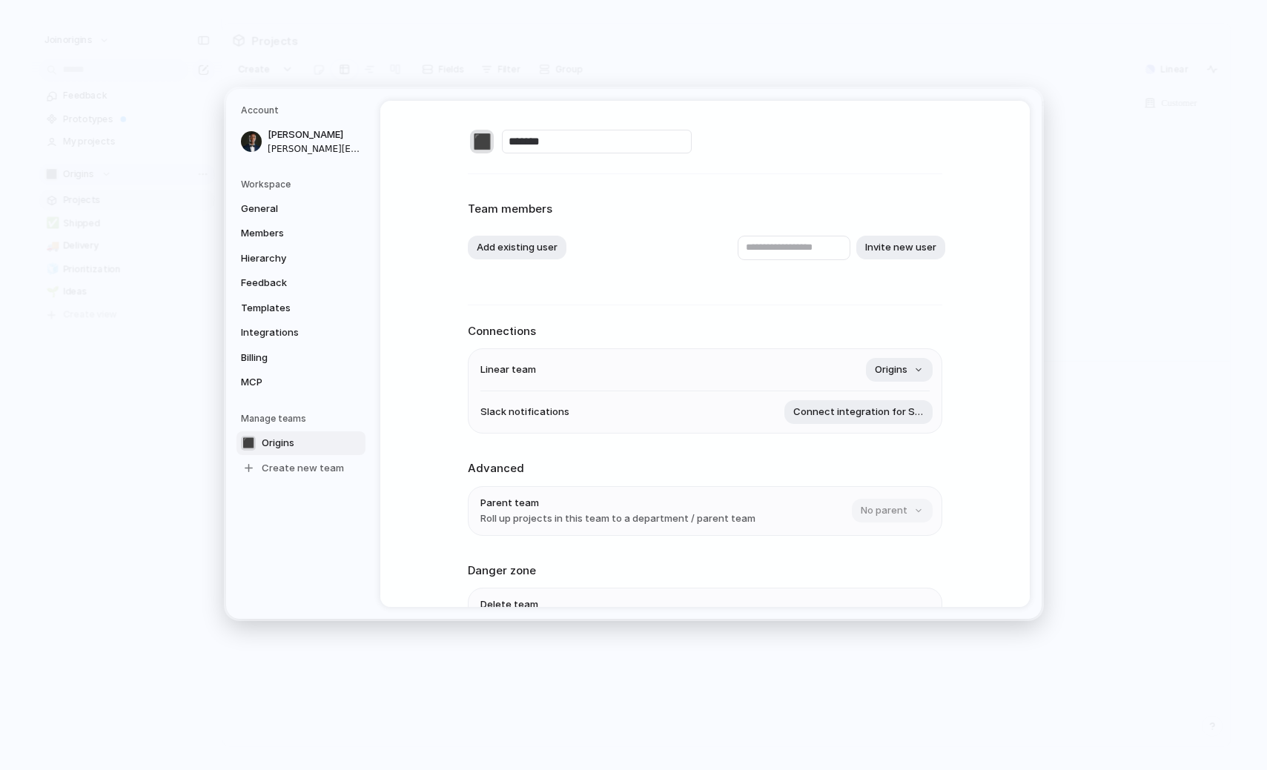
click at [432, 223] on div "⬛ ******* Team members Add existing user Invite new user Connections Linear tea…" at bounding box center [705, 354] width 650 height 506
click at [911, 369] on button "Origins" at bounding box center [899, 370] width 67 height 24
click at [794, 326] on div "Remove team ⚡ Origins" at bounding box center [633, 385] width 1267 height 770
click at [260, 204] on span "General" at bounding box center [288, 209] width 95 height 15
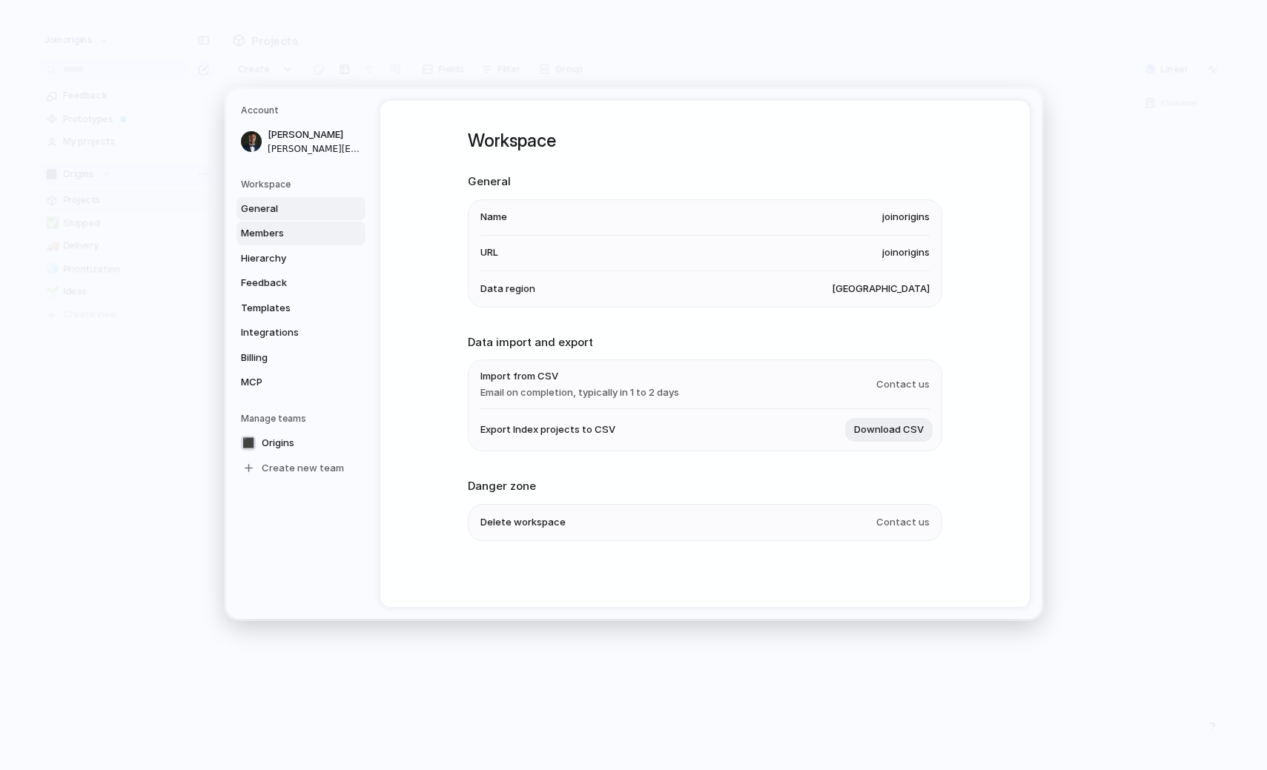
click at [277, 231] on span "Members" at bounding box center [288, 233] width 95 height 15
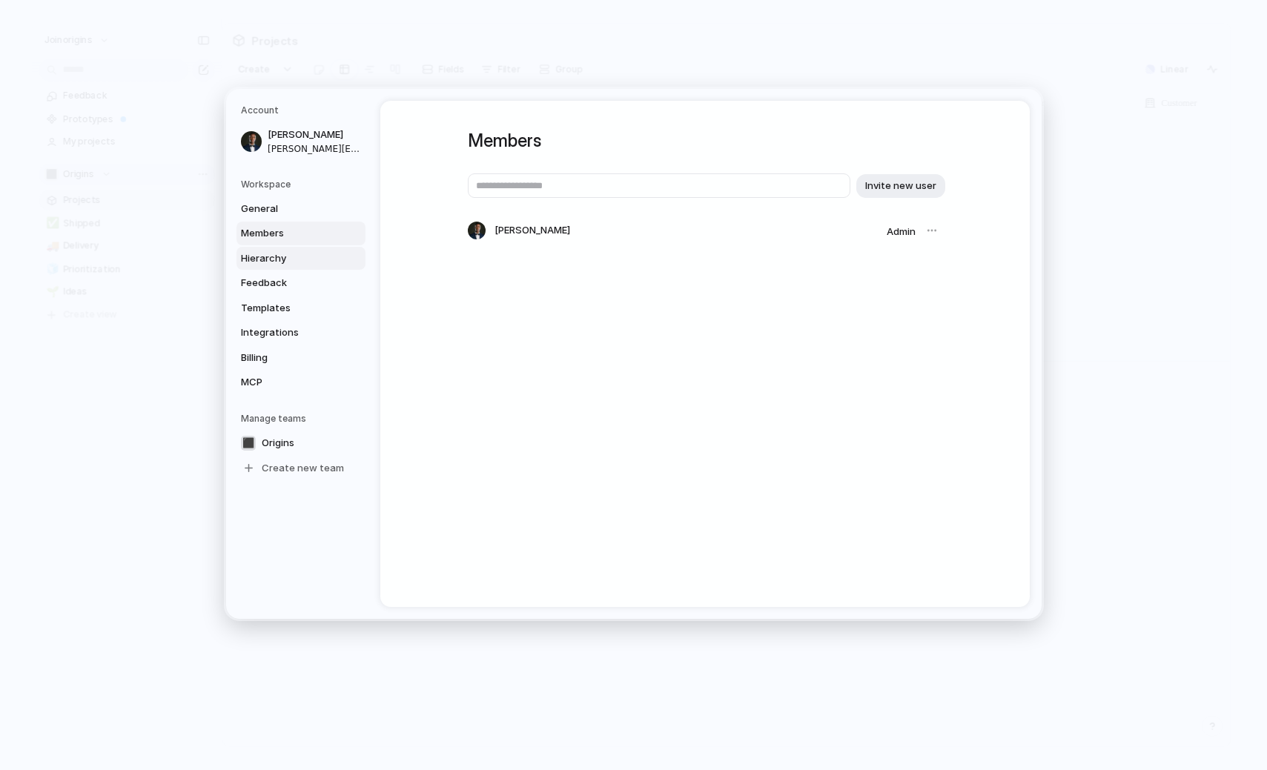
click at [277, 250] on link "Hierarchy" at bounding box center [301, 259] width 129 height 24
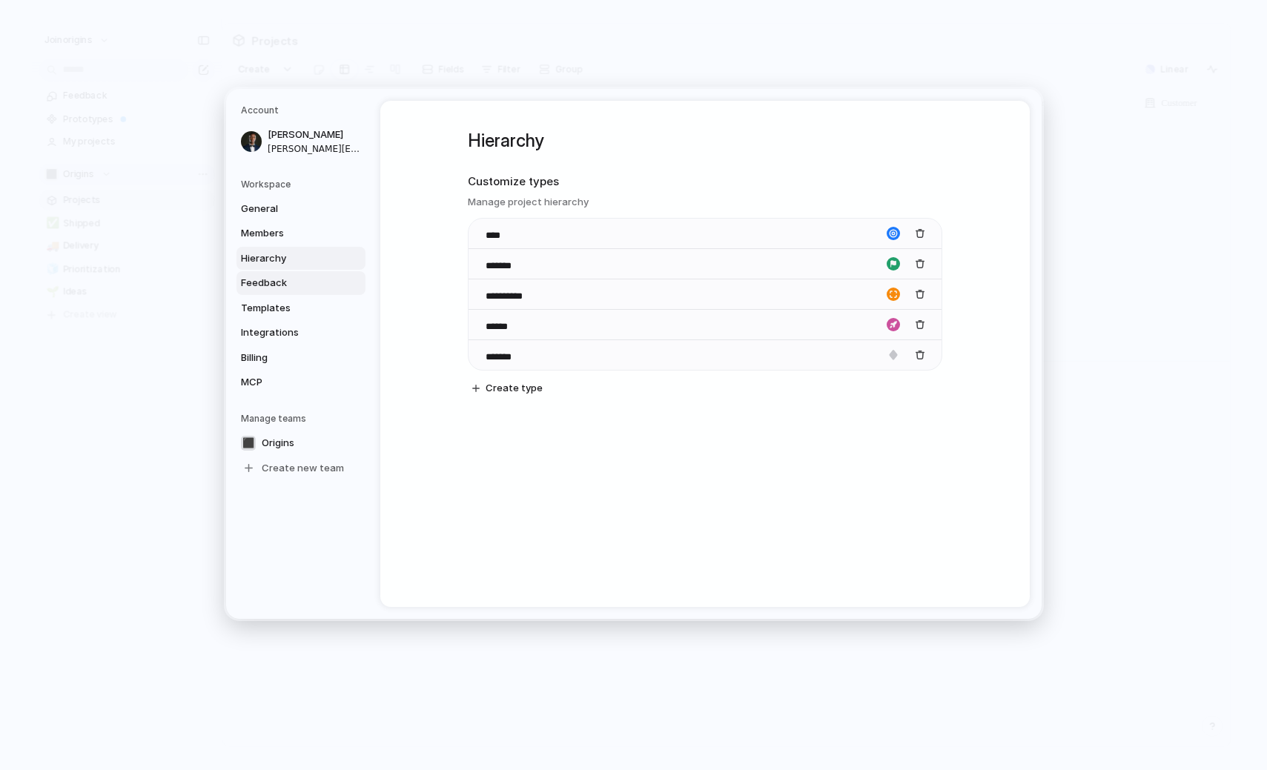
click at [271, 279] on span "Feedback" at bounding box center [288, 283] width 95 height 15
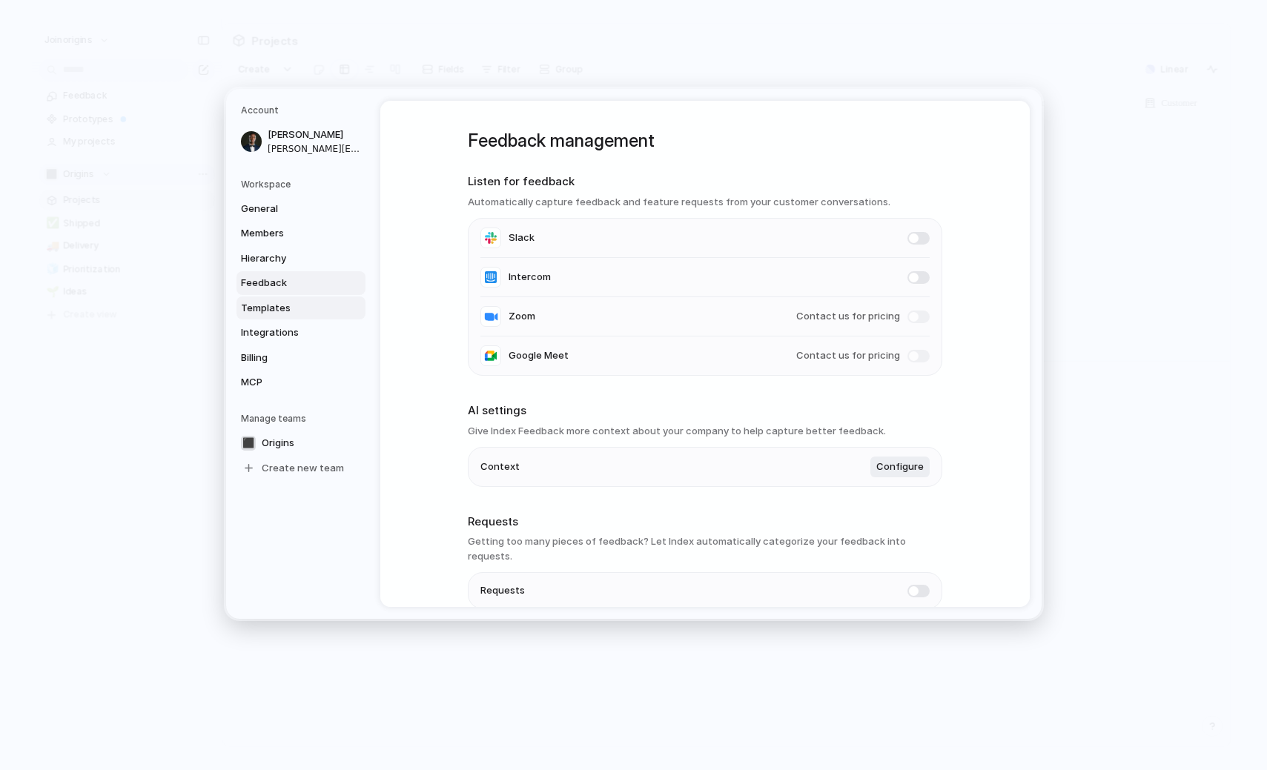
click at [270, 305] on span "Templates" at bounding box center [288, 308] width 95 height 15
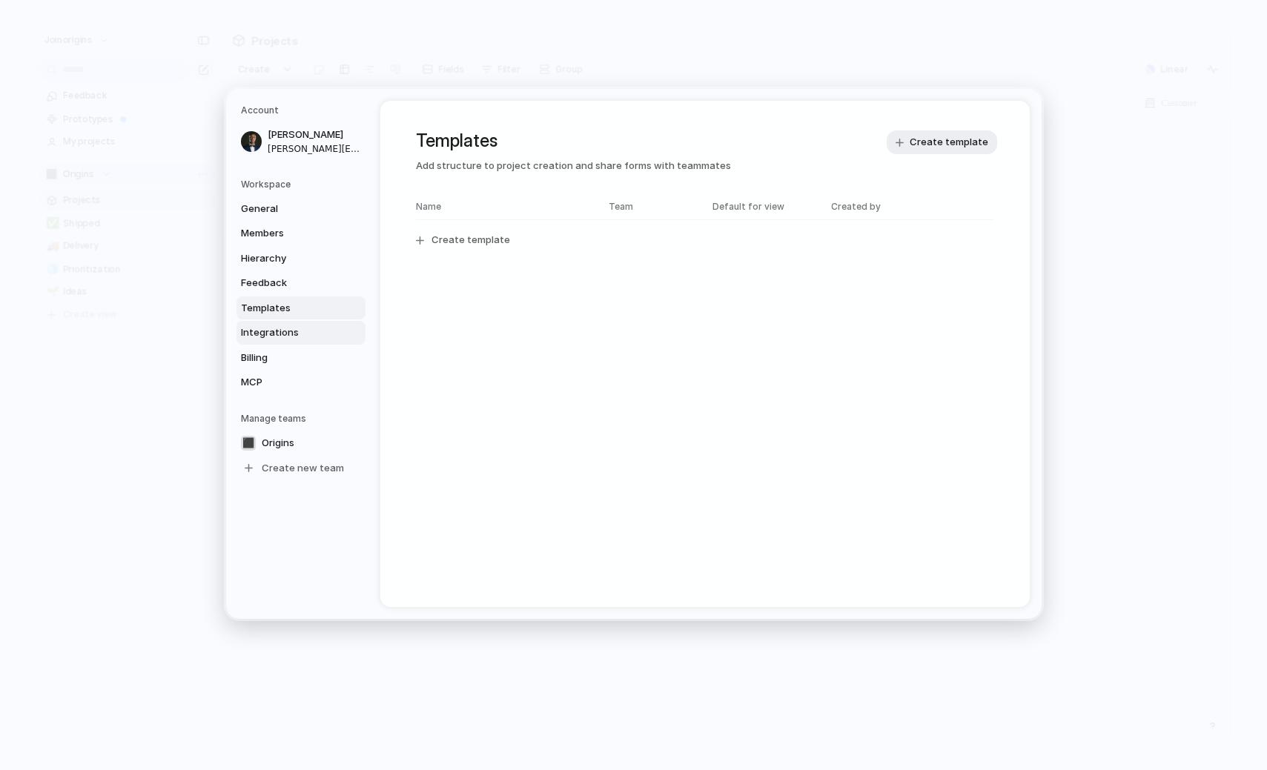
click at [270, 325] on link "Integrations" at bounding box center [301, 333] width 129 height 24
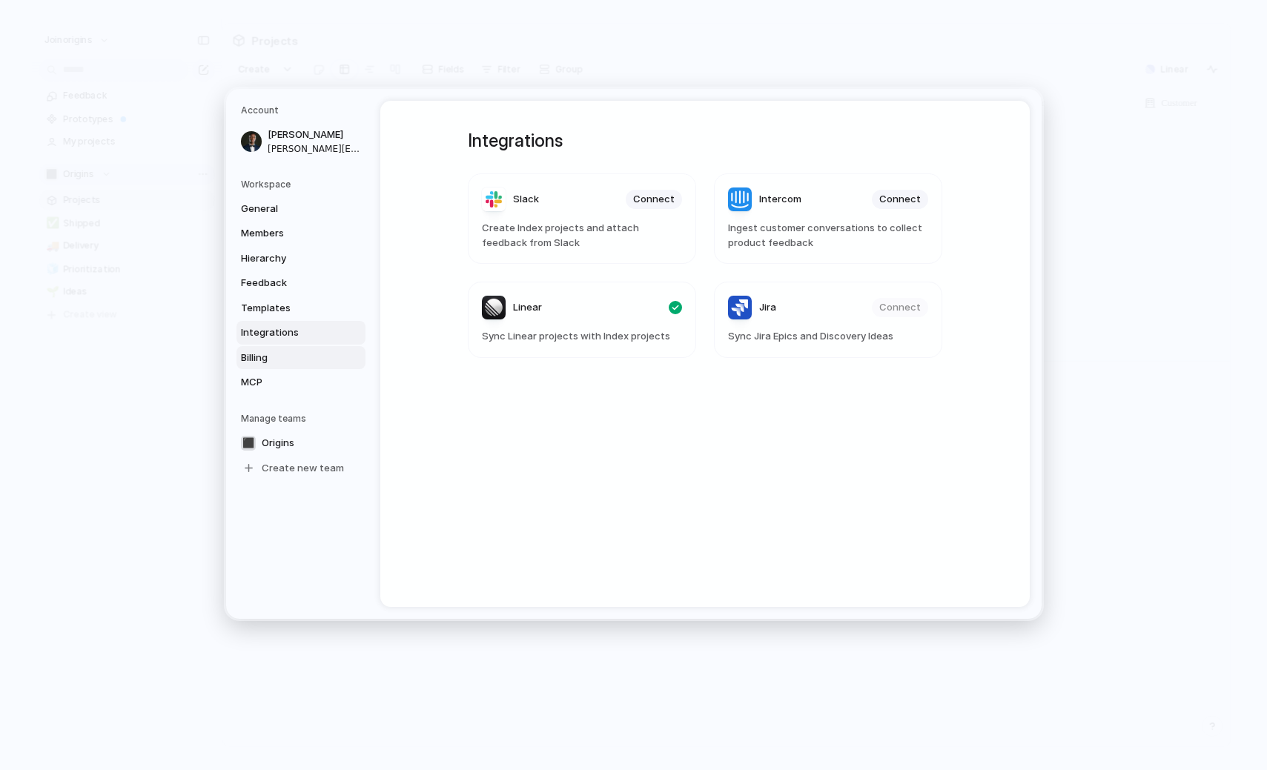
click at [265, 353] on span "Billing" at bounding box center [288, 358] width 95 height 15
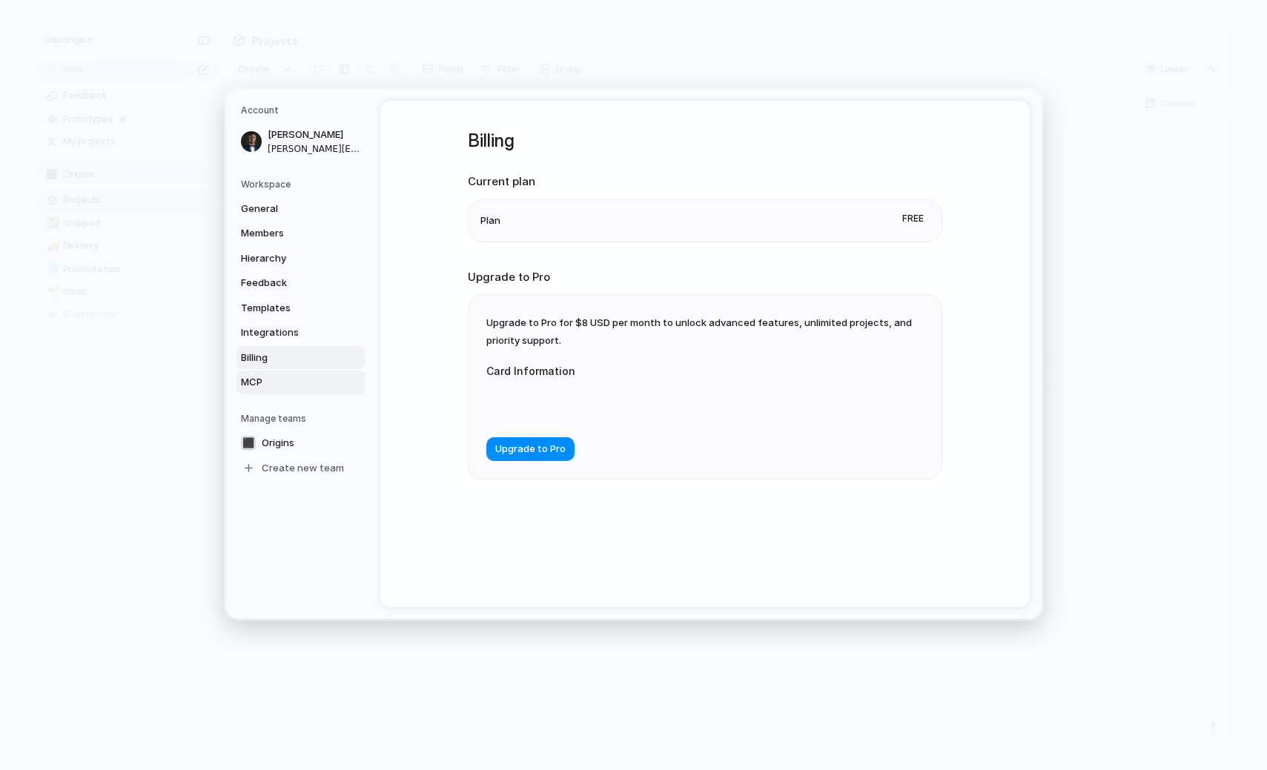
click at [264, 380] on span "MCP" at bounding box center [288, 382] width 95 height 15
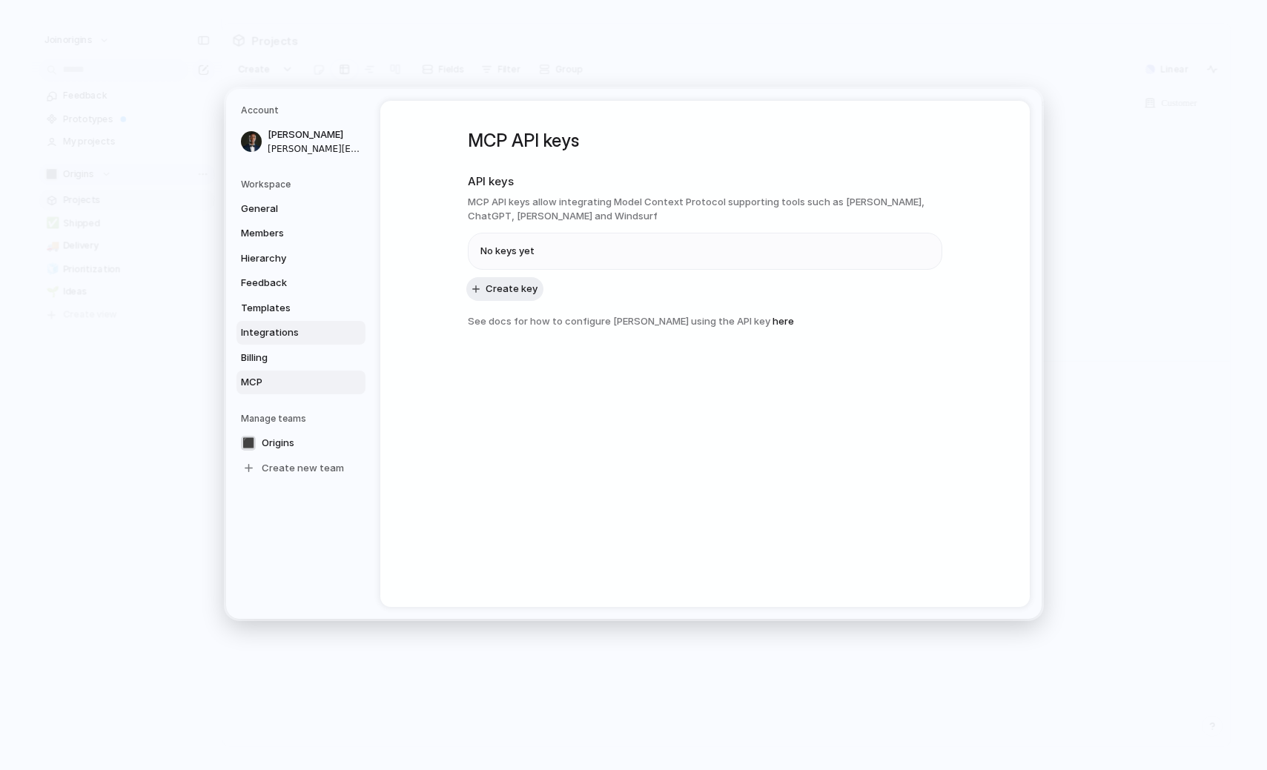
click at [276, 331] on span "Integrations" at bounding box center [288, 333] width 95 height 15
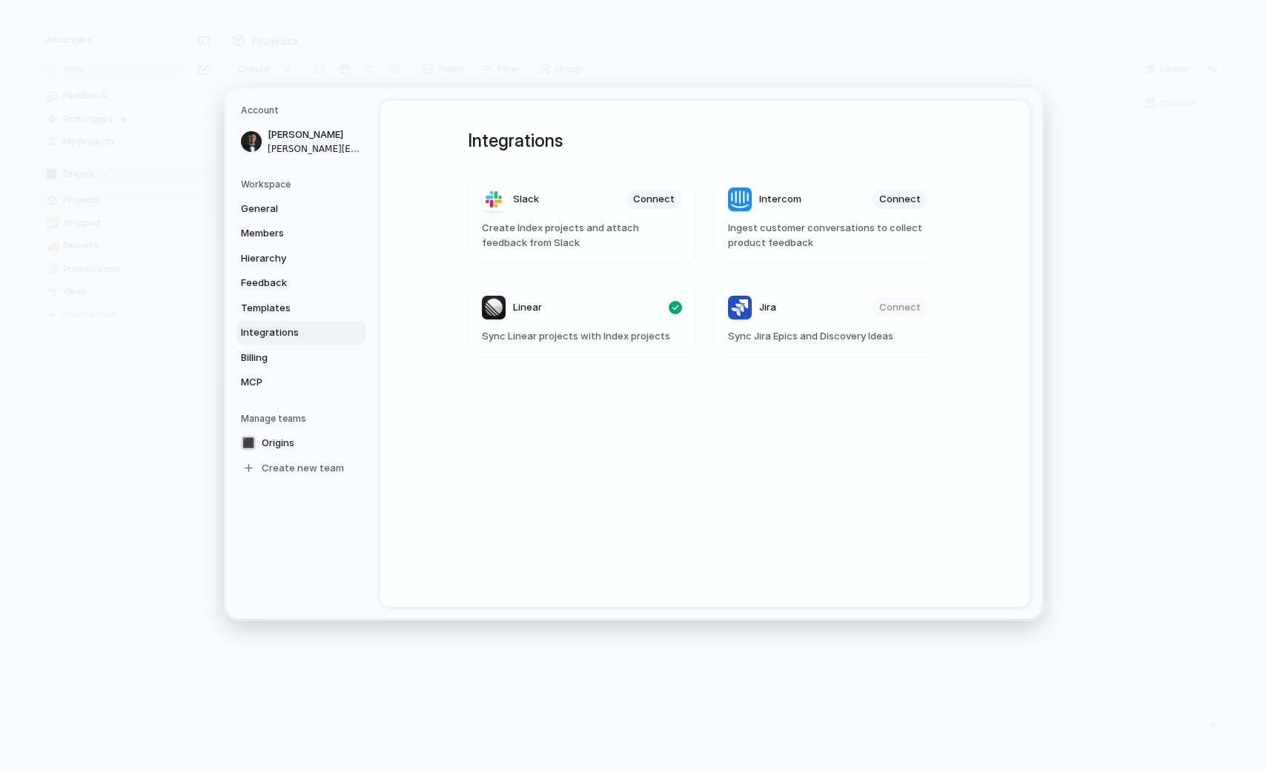
click at [246, 113] on h5 "Account" at bounding box center [303, 110] width 125 height 13
click at [293, 139] on span "Brandon McCrae" at bounding box center [315, 135] width 95 height 15
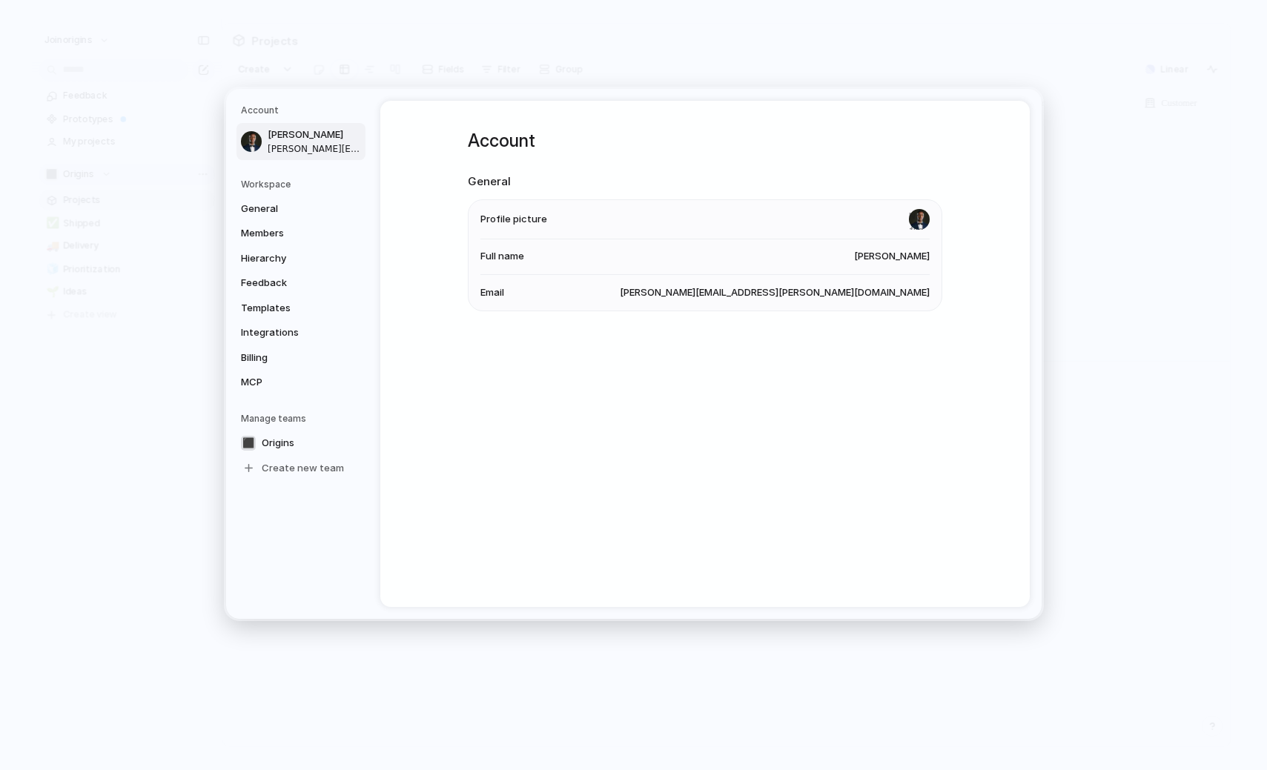
click at [891, 260] on span "Brandon McCrae" at bounding box center [892, 257] width 76 height 15
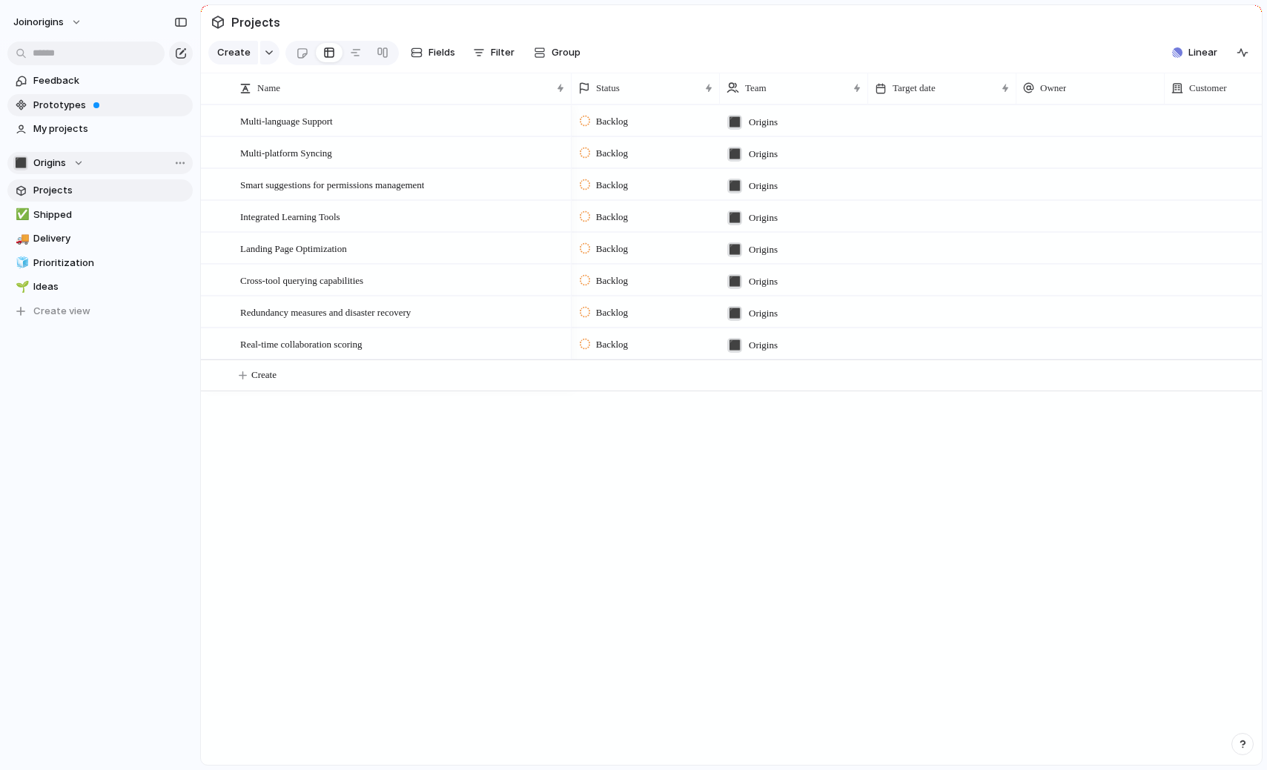
click at [65, 103] on span "Prototypes" at bounding box center [110, 105] width 154 height 15
click at [70, 166] on div "⬛ Origins" at bounding box center [48, 163] width 70 height 15
click at [83, 158] on div "⬛ Origins Create new team" at bounding box center [633, 385] width 1267 height 770
click at [203, 199] on span "Team settings" at bounding box center [222, 193] width 67 height 15
click at [82, 166] on div "⬛ Origins" at bounding box center [48, 163] width 70 height 15
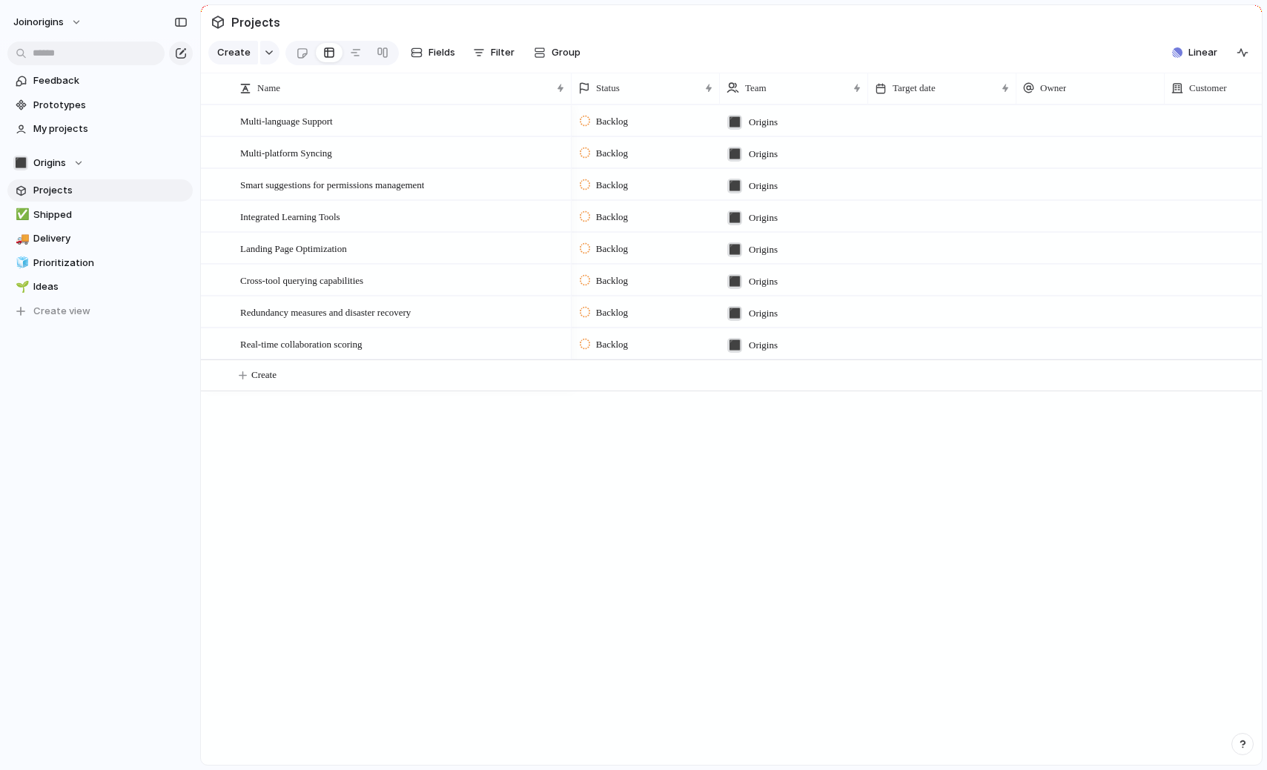
click at [142, 166] on div "⬛ Origins Create new team" at bounding box center [633, 385] width 1267 height 770
click at [193, 188] on span "Team settings" at bounding box center [222, 193] width 67 height 15
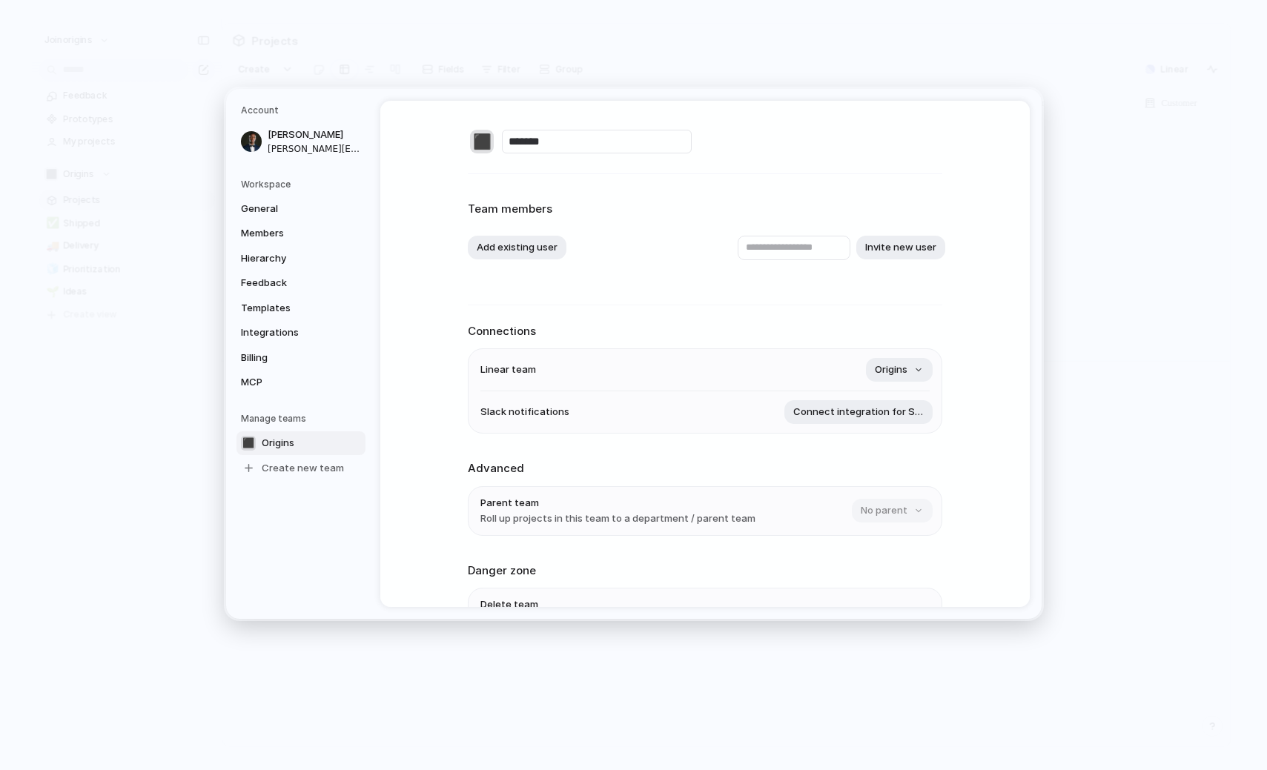
click at [486, 142] on div "⬛" at bounding box center [482, 142] width 24 height 24
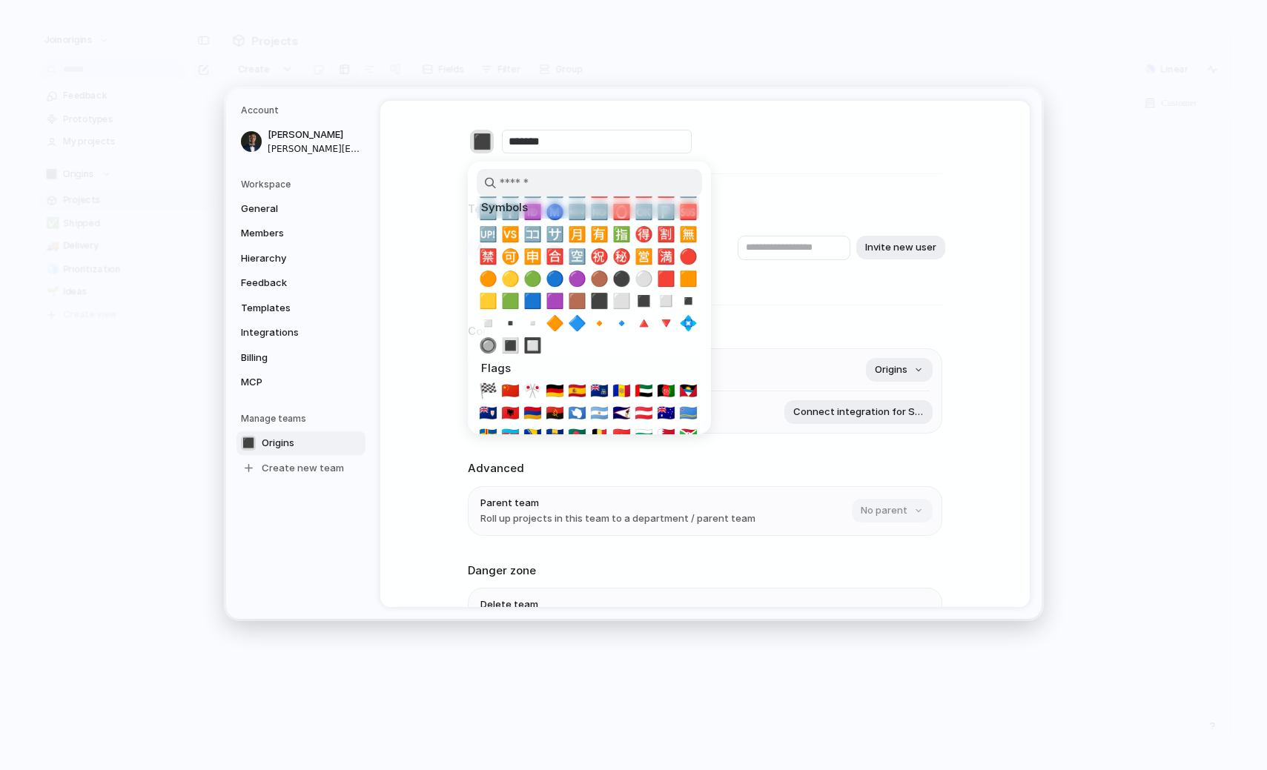
scroll to position [3640, 0]
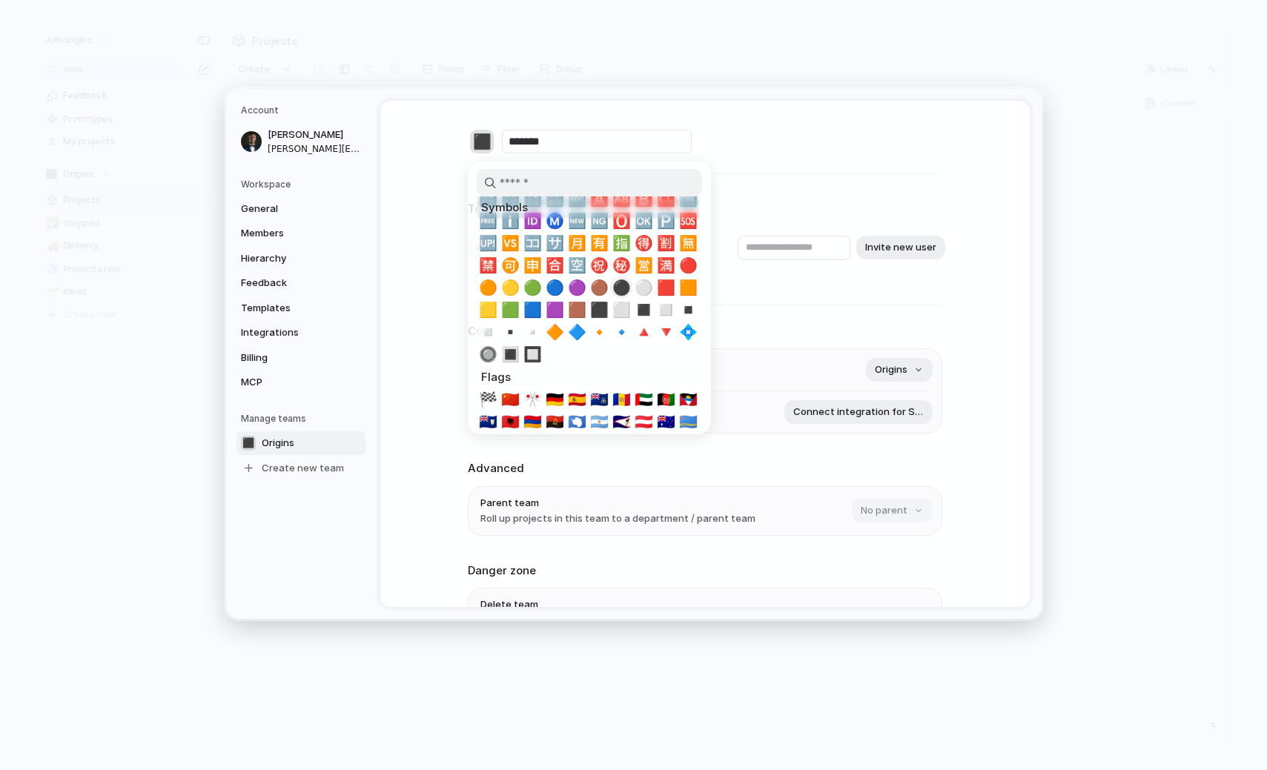
click at [622, 291] on span "⚫" at bounding box center [621, 288] width 19 height 18
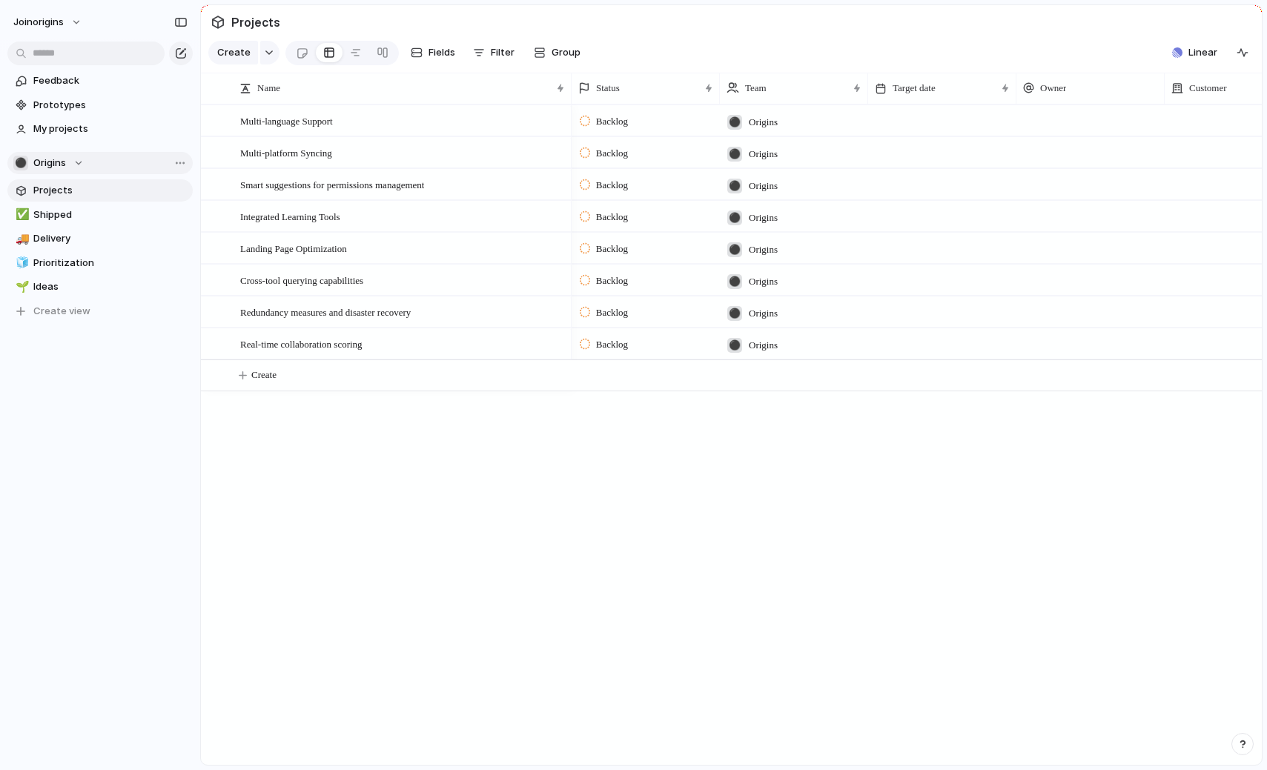
click at [79, 155] on button "⚫ Origins" at bounding box center [99, 163] width 185 height 22
click at [79, 156] on div "⚫ Origins Create new team" at bounding box center [633, 385] width 1267 height 770
